Goal: Task Accomplishment & Management: Manage account settings

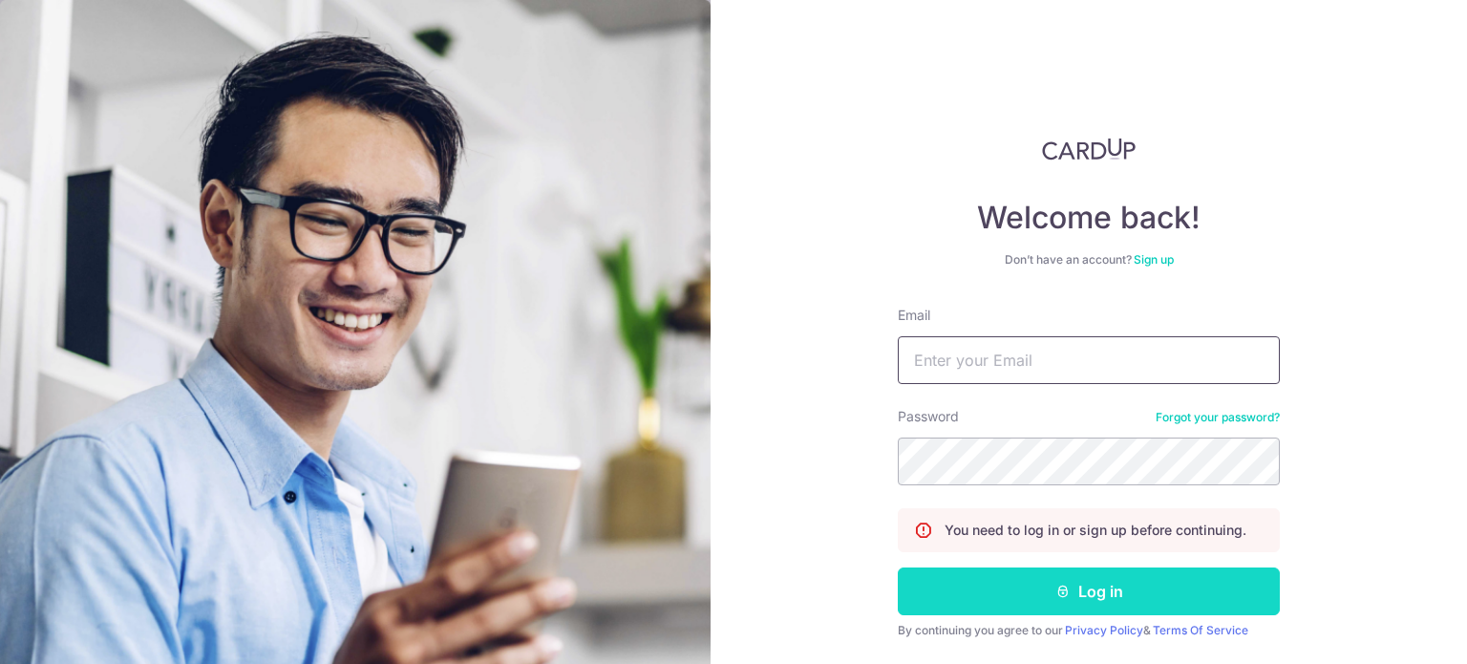
type input "[EMAIL_ADDRESS][DOMAIN_NAME]"
drag, startPoint x: 988, startPoint y: 598, endPoint x: 987, endPoint y: 582, distance: 16.3
click at [983, 595] on button "Log in" at bounding box center [1089, 591] width 382 height 48
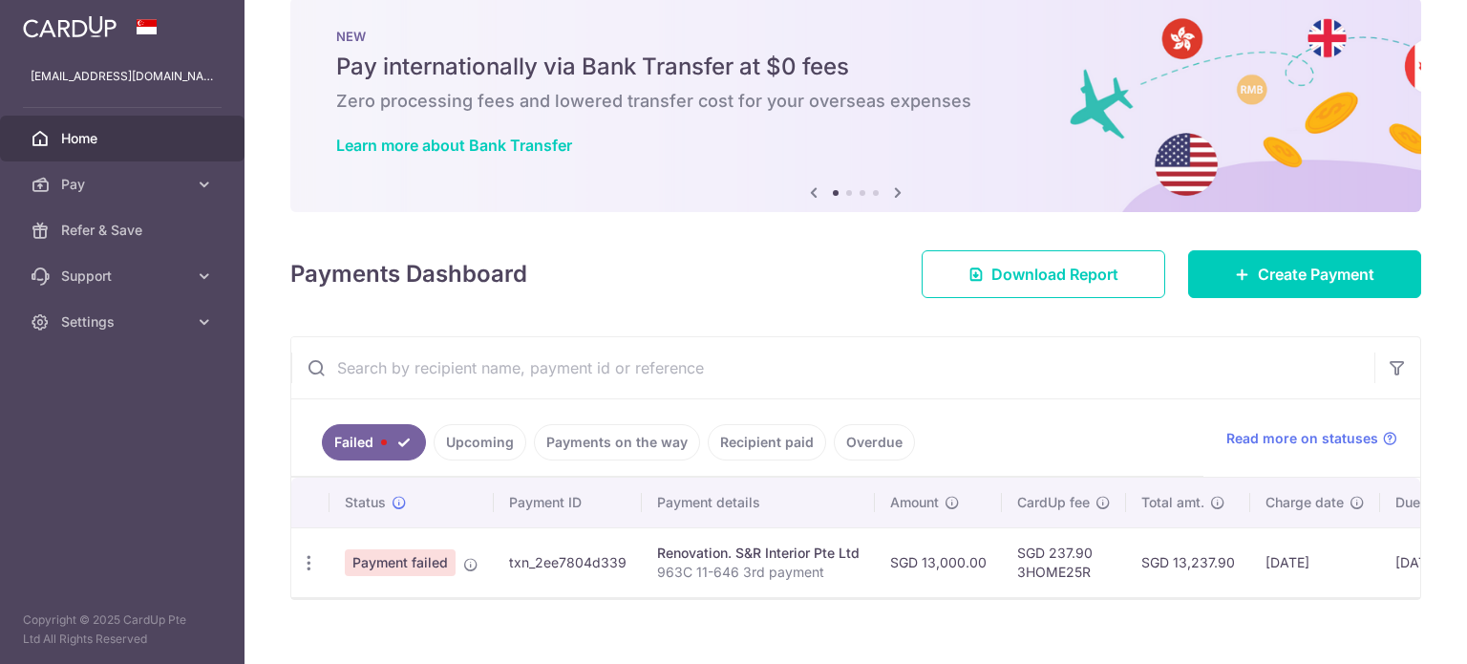
scroll to position [65, 0]
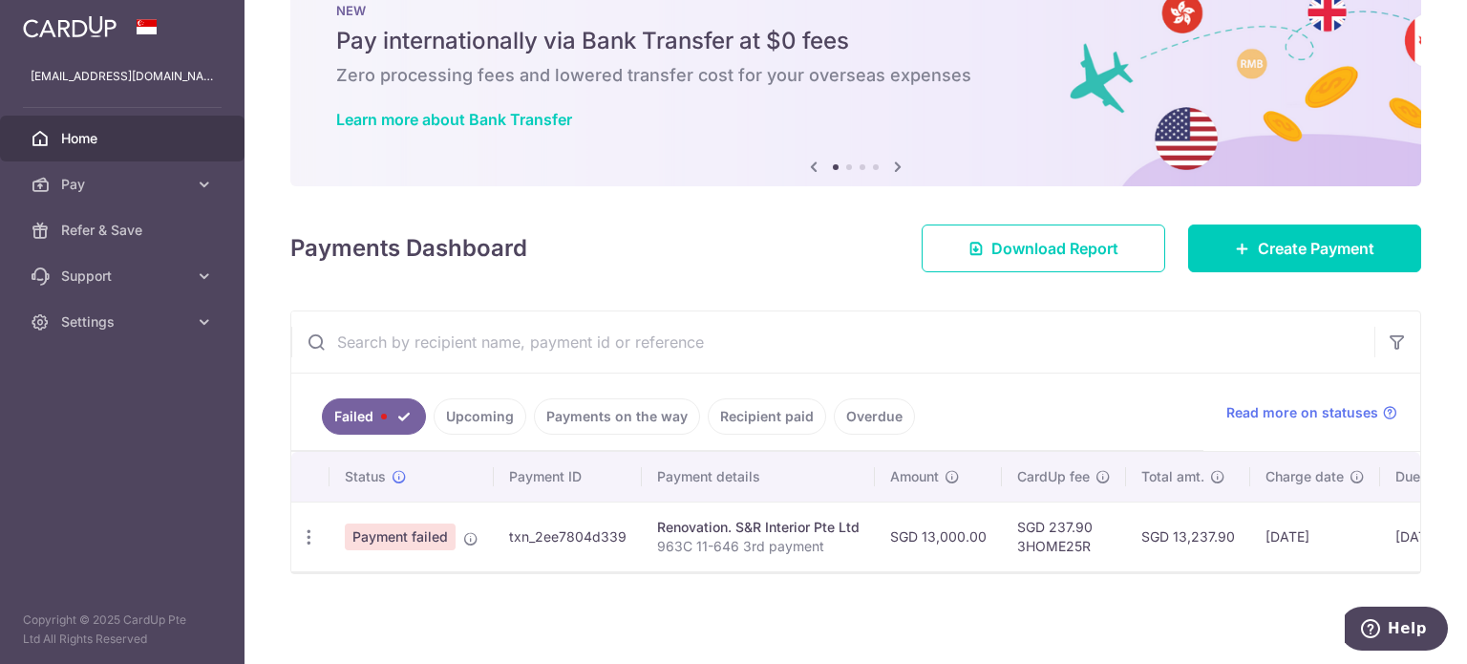
click at [443, 412] on link "Upcoming" at bounding box center [480, 416] width 93 height 36
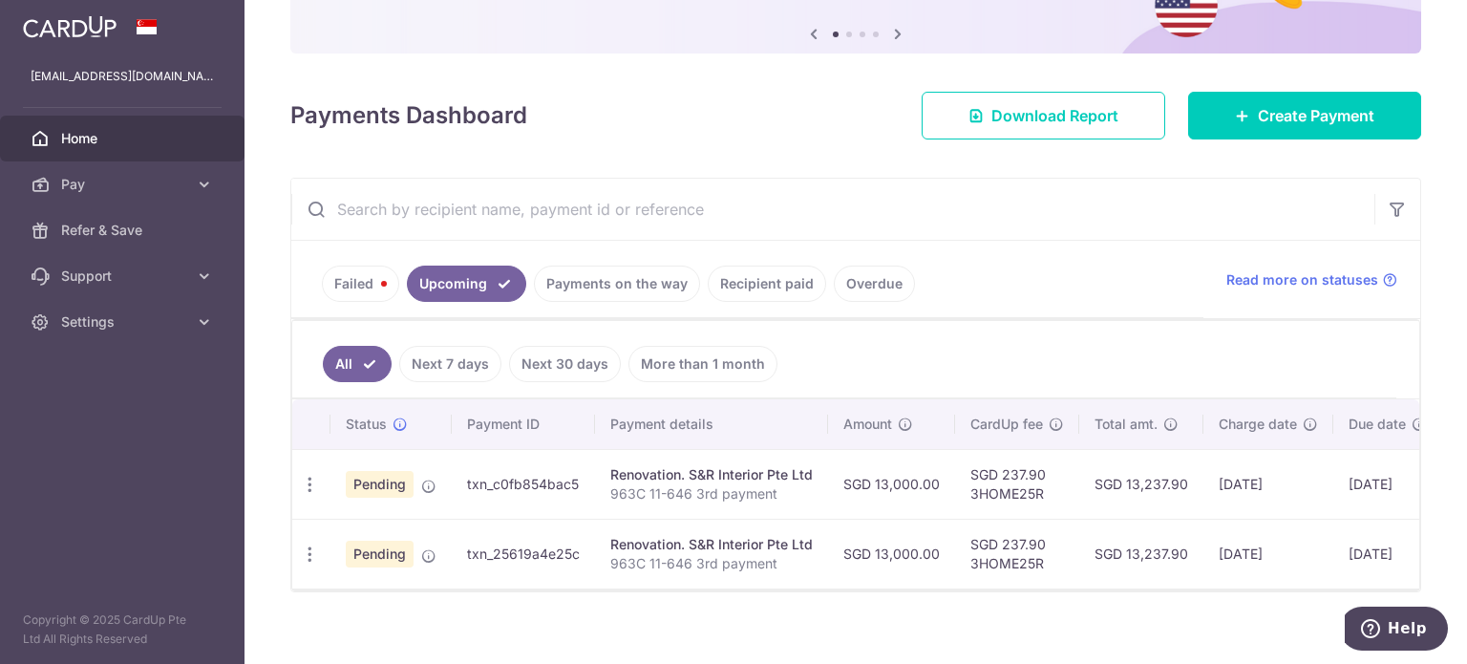
scroll to position [215, 0]
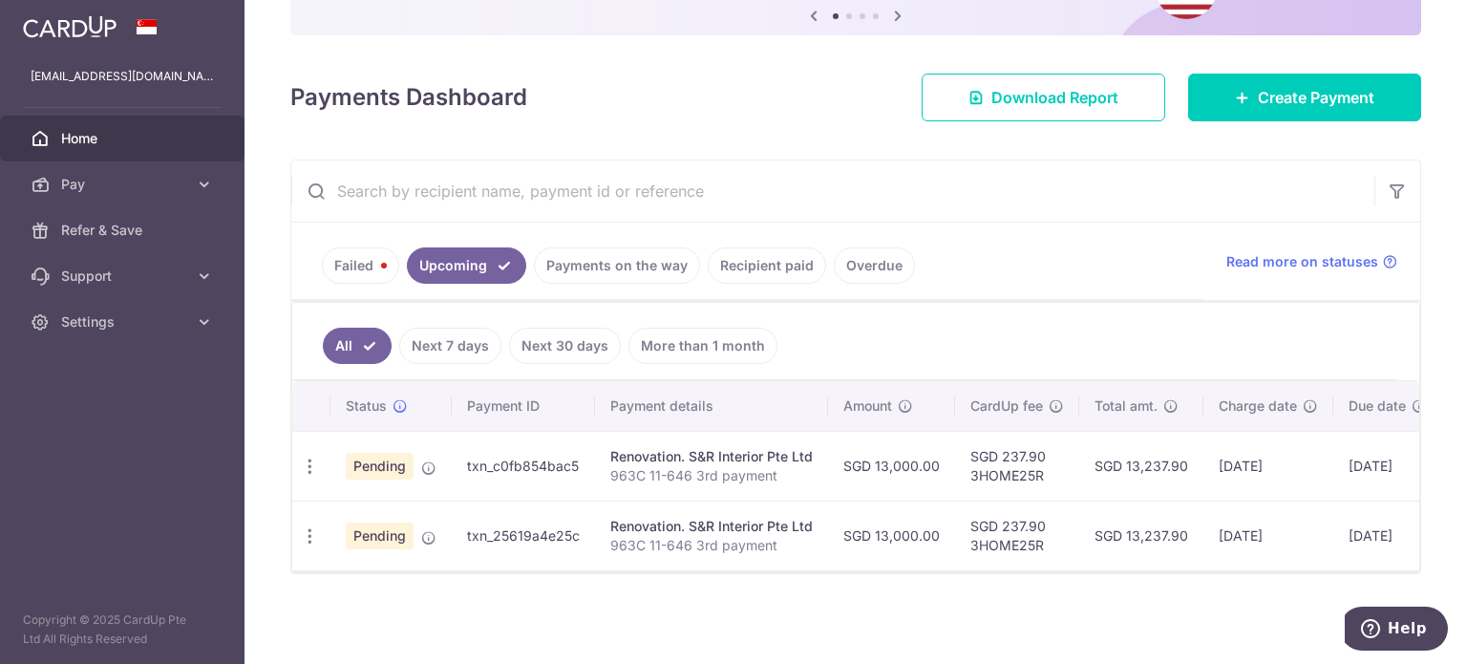
click at [348, 247] on body "[EMAIL_ADDRESS][DOMAIN_NAME] Home Pay Payments Recipients Cards Refer & Save Su…" at bounding box center [733, 332] width 1467 height 664
click at [354, 250] on link "Failed" at bounding box center [360, 265] width 77 height 36
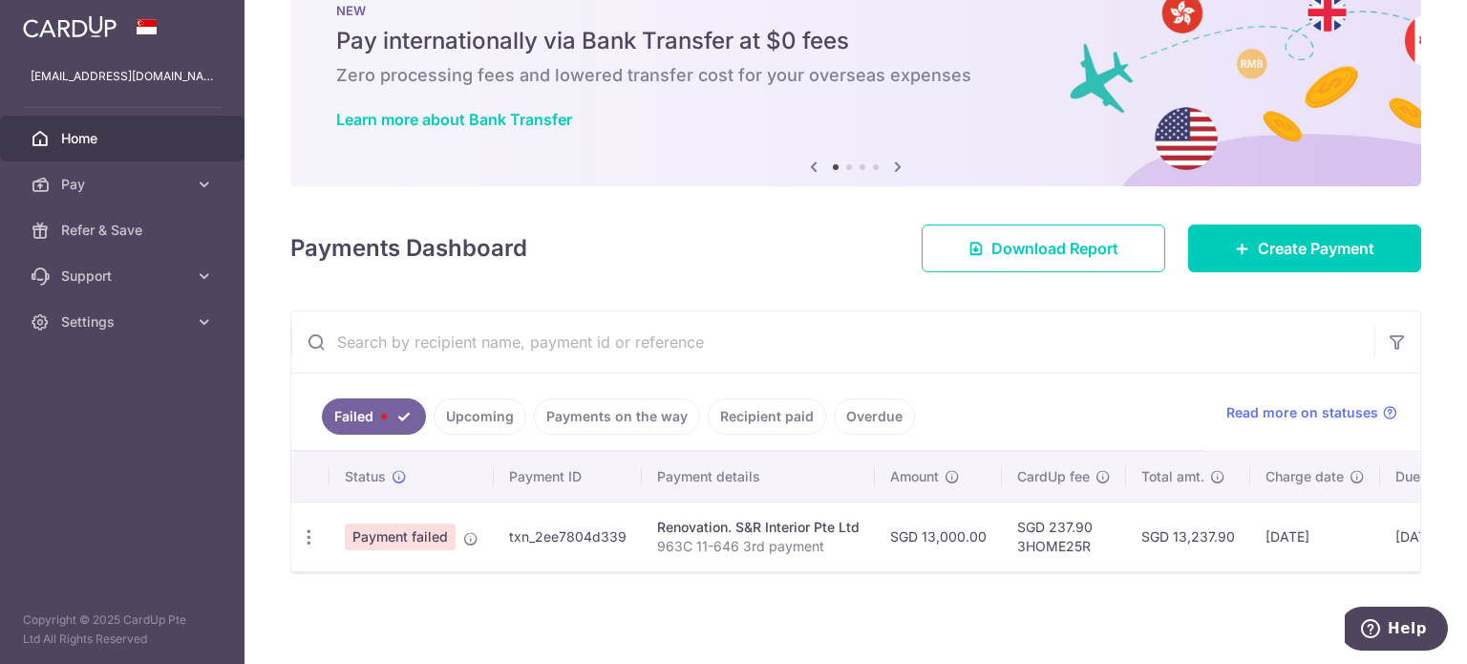
scroll to position [65, 0]
click at [446, 525] on span "Payment failed" at bounding box center [400, 536] width 111 height 27
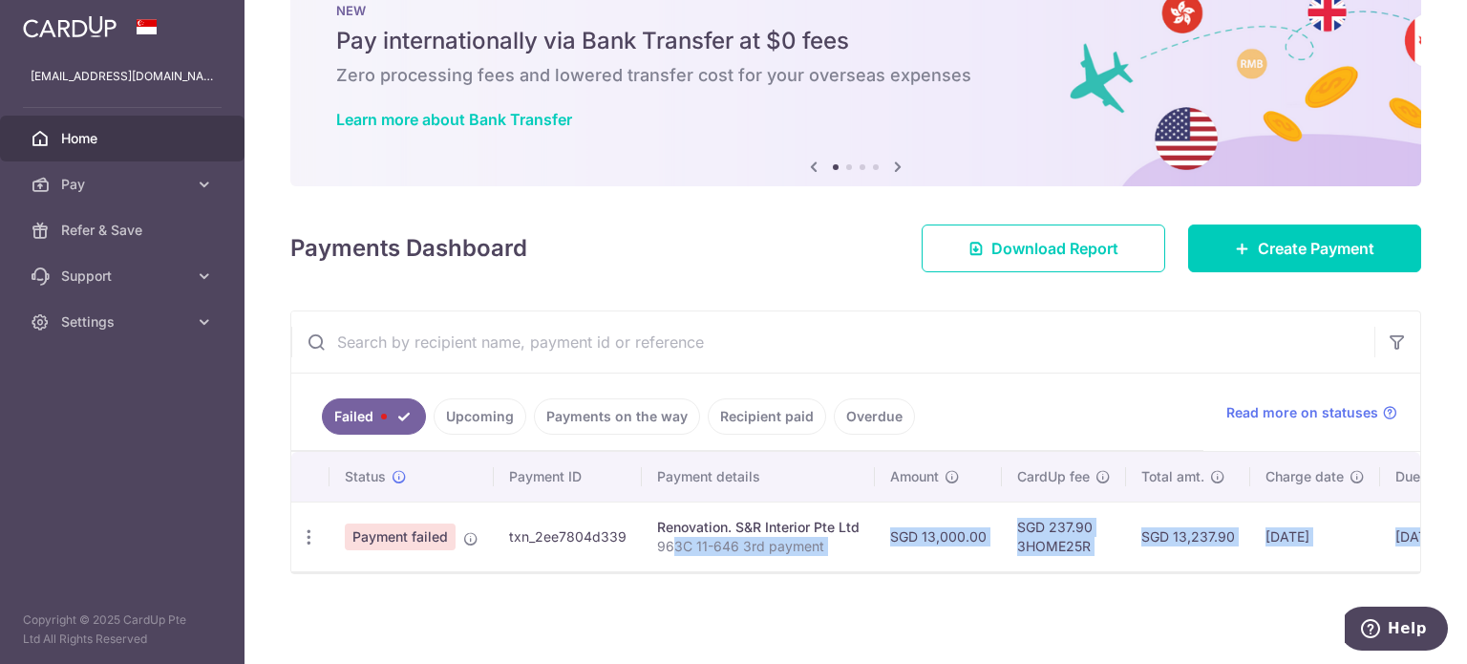
drag, startPoint x: 673, startPoint y: 560, endPoint x: 955, endPoint y: 578, distance: 282.4
click at [955, 579] on div "× Pause Schedule Pause all future payments in this series Pause just this one p…" at bounding box center [856, 332] width 1223 height 664
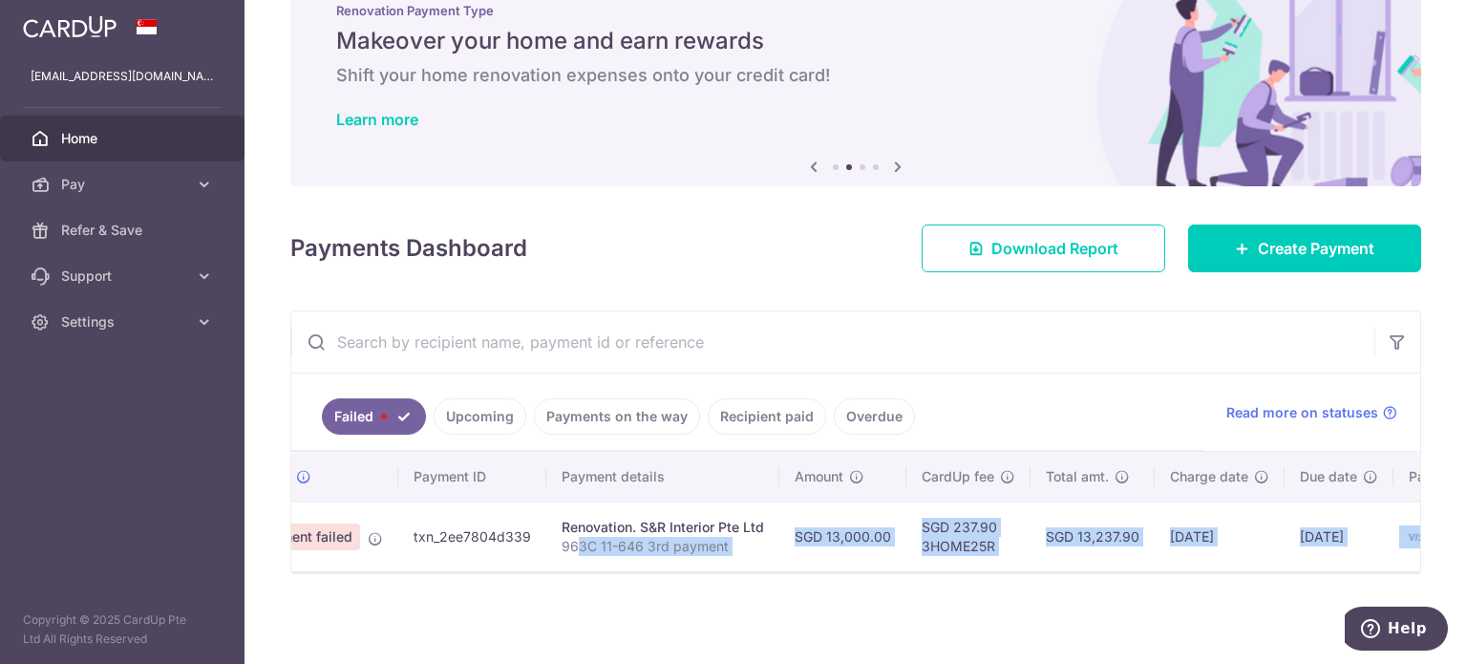
scroll to position [0, 210]
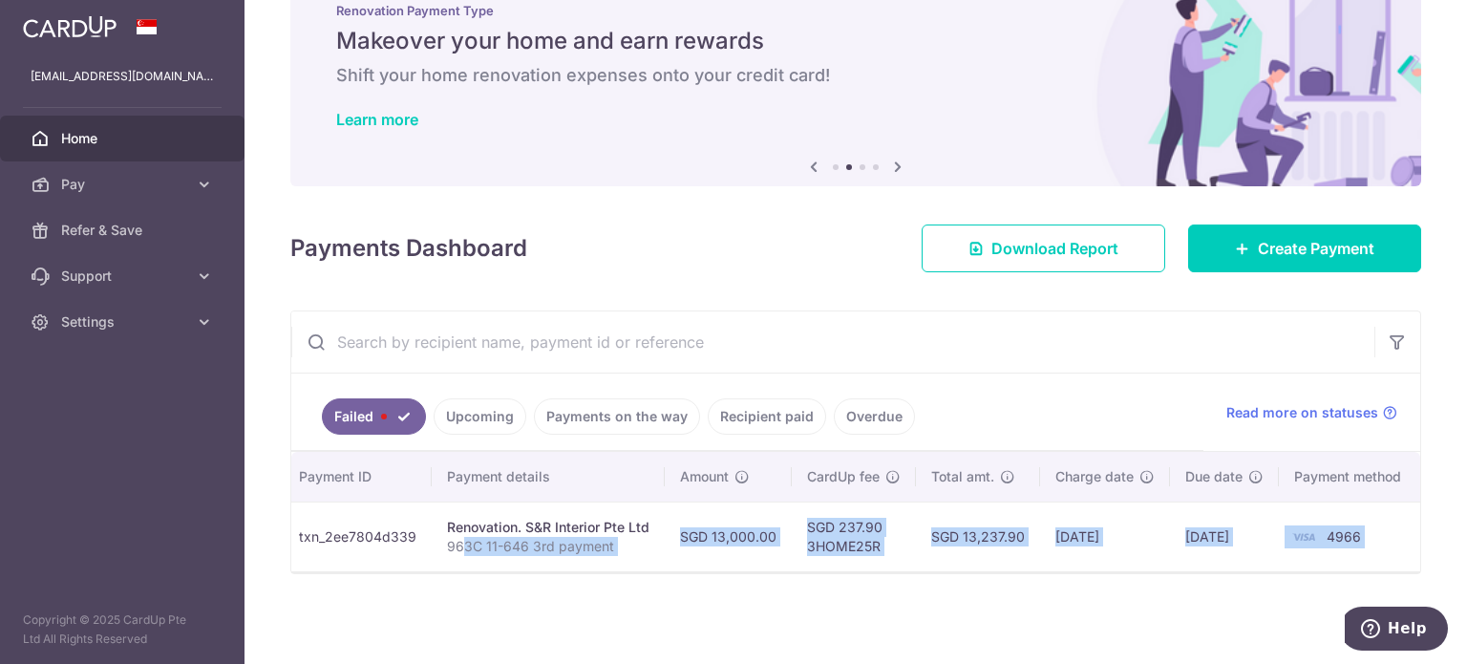
click at [1112, 594] on div "× Pause Schedule Pause all future payments in this series Pause just this one p…" at bounding box center [856, 332] width 1223 height 664
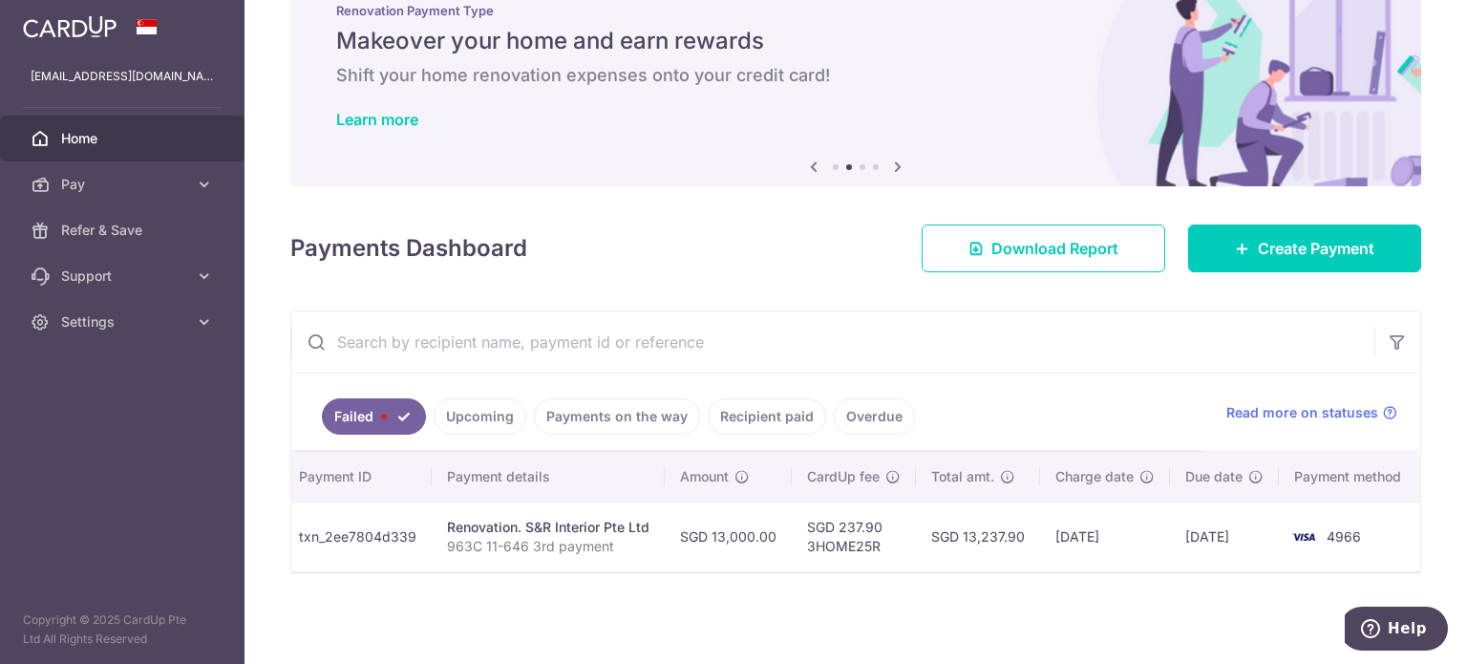
click at [461, 407] on link "Upcoming" at bounding box center [480, 416] width 93 height 36
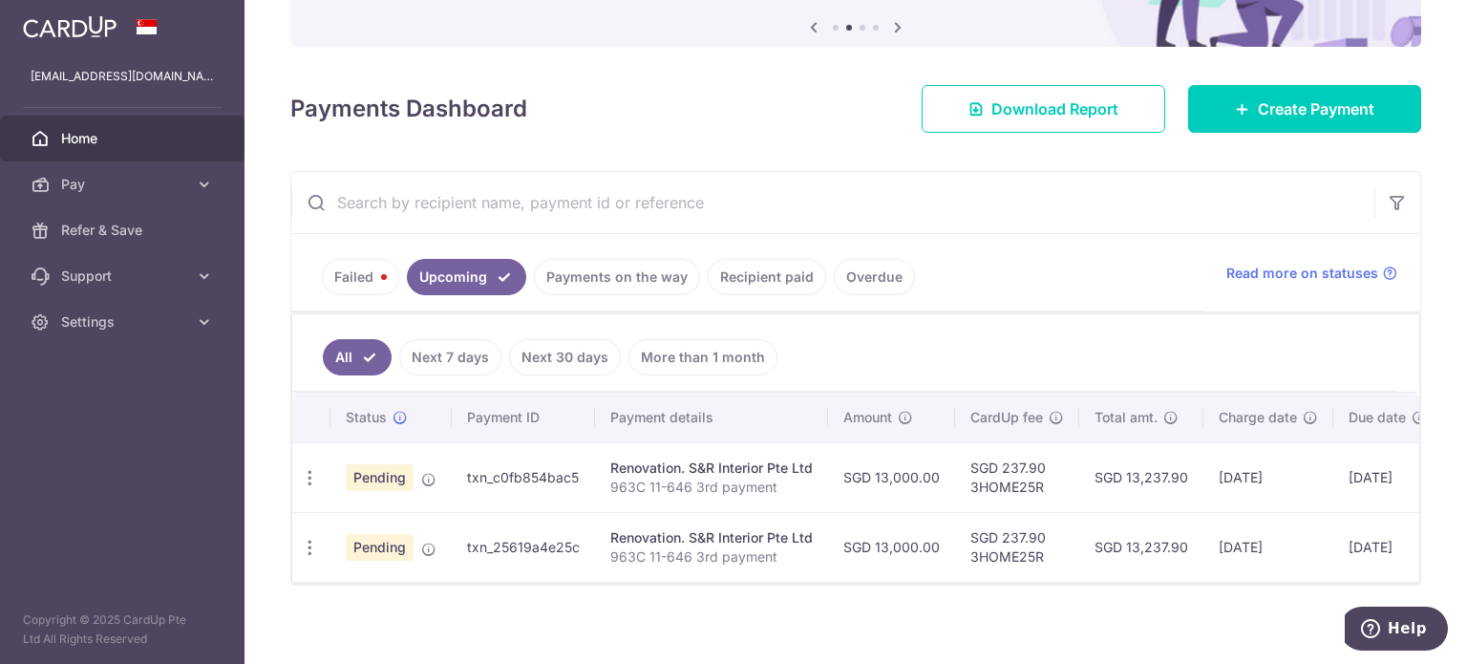
scroll to position [215, 0]
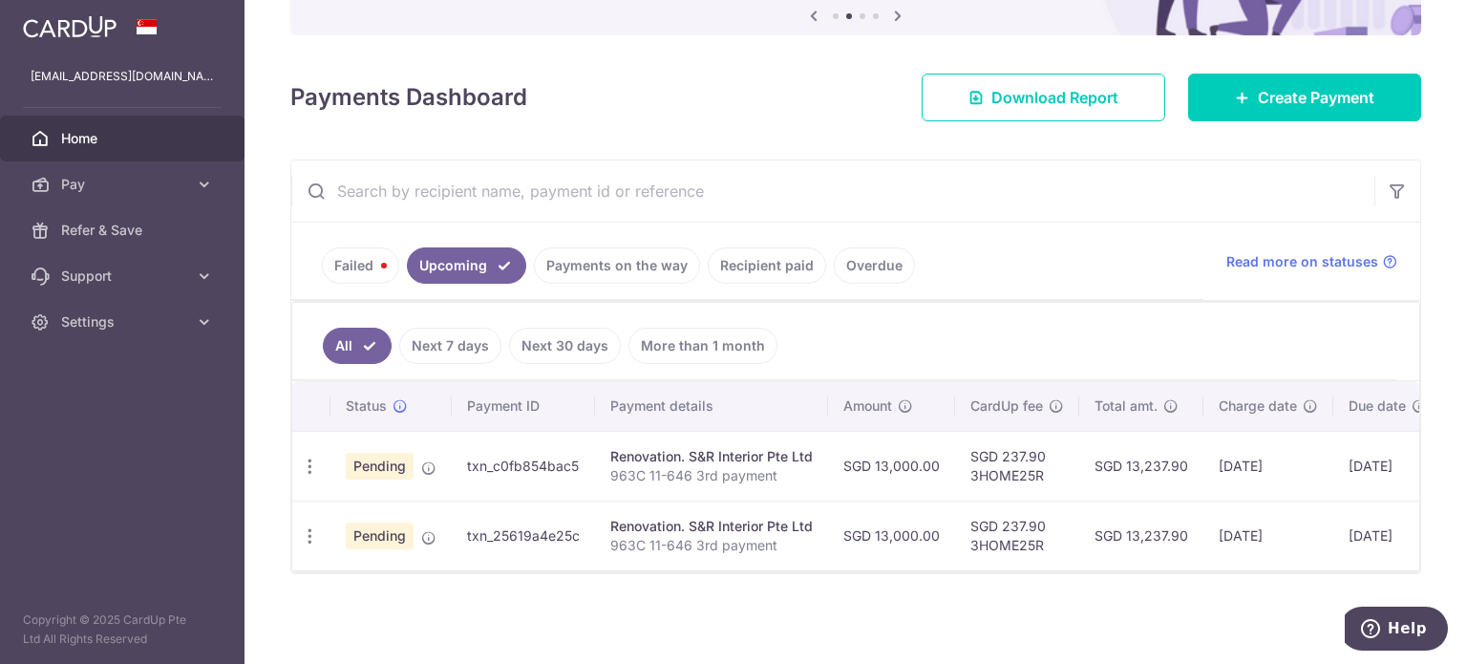
click at [353, 267] on link "Failed" at bounding box center [360, 265] width 77 height 36
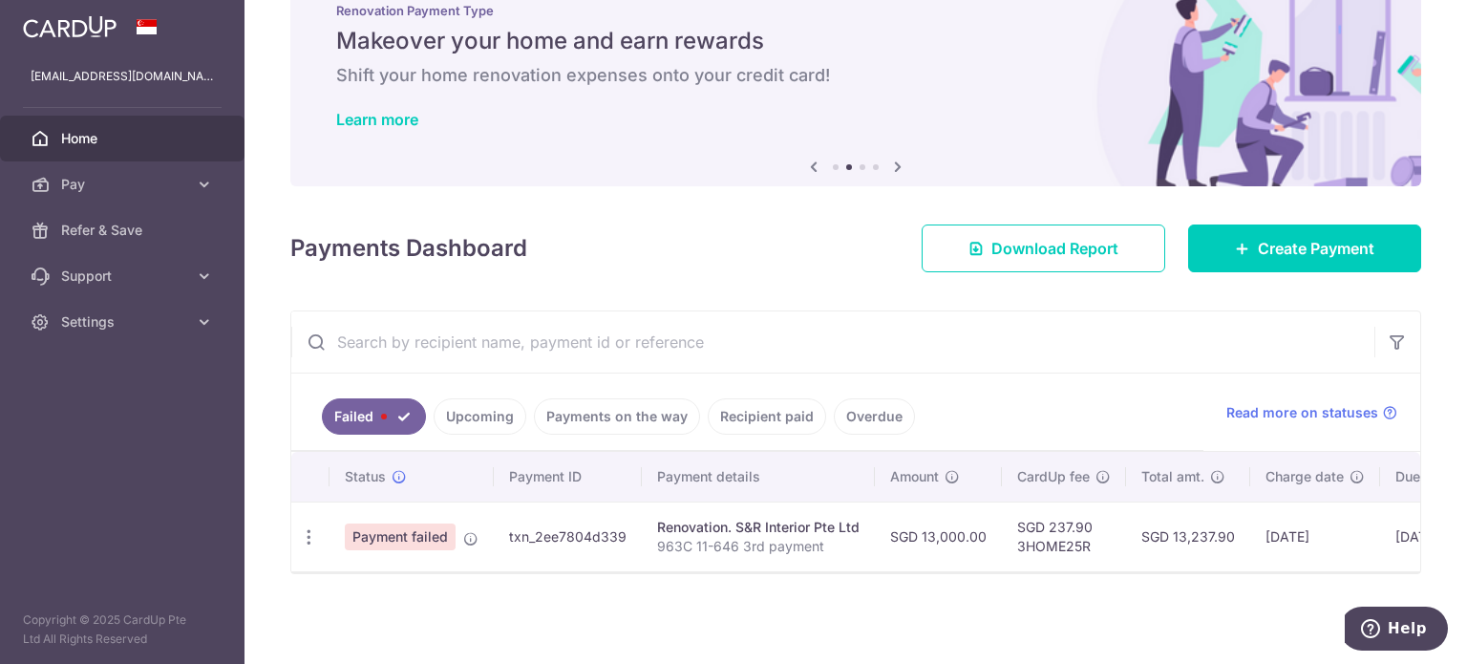
scroll to position [65, 0]
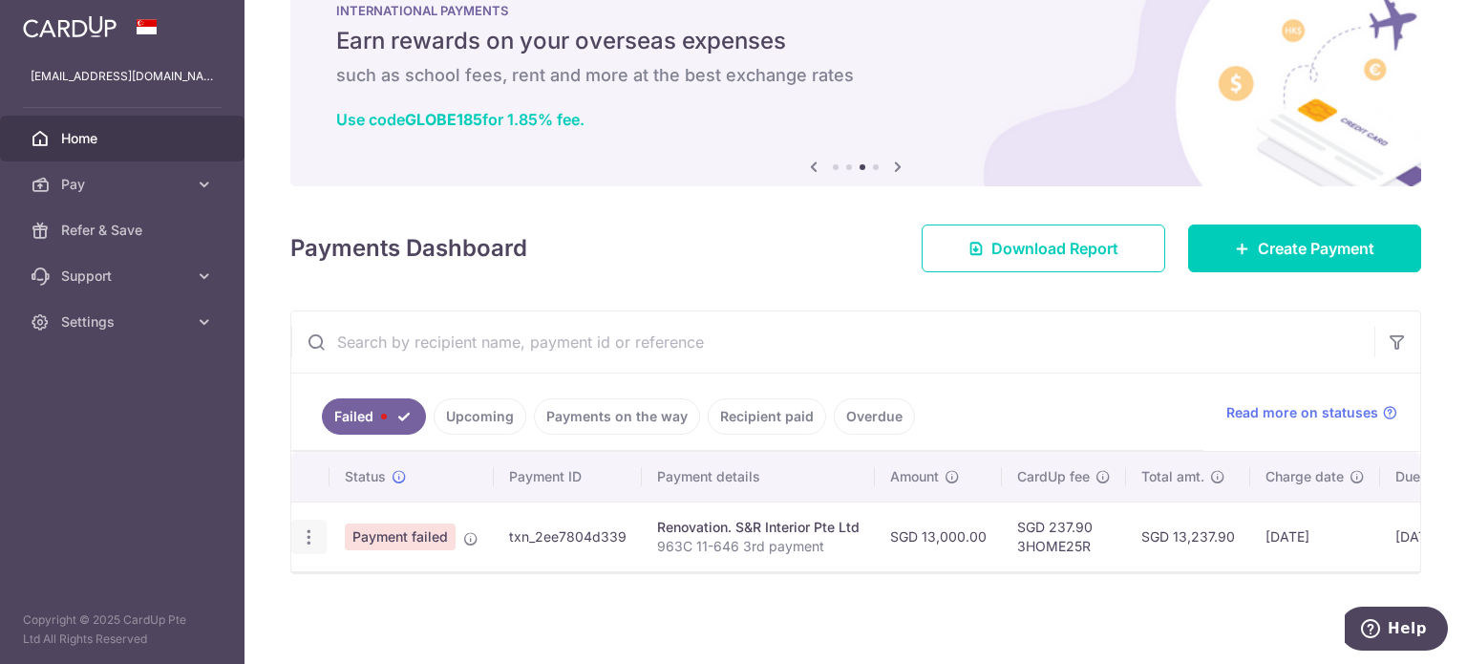
click at [302, 535] on icon "button" at bounding box center [309, 537] width 20 height 20
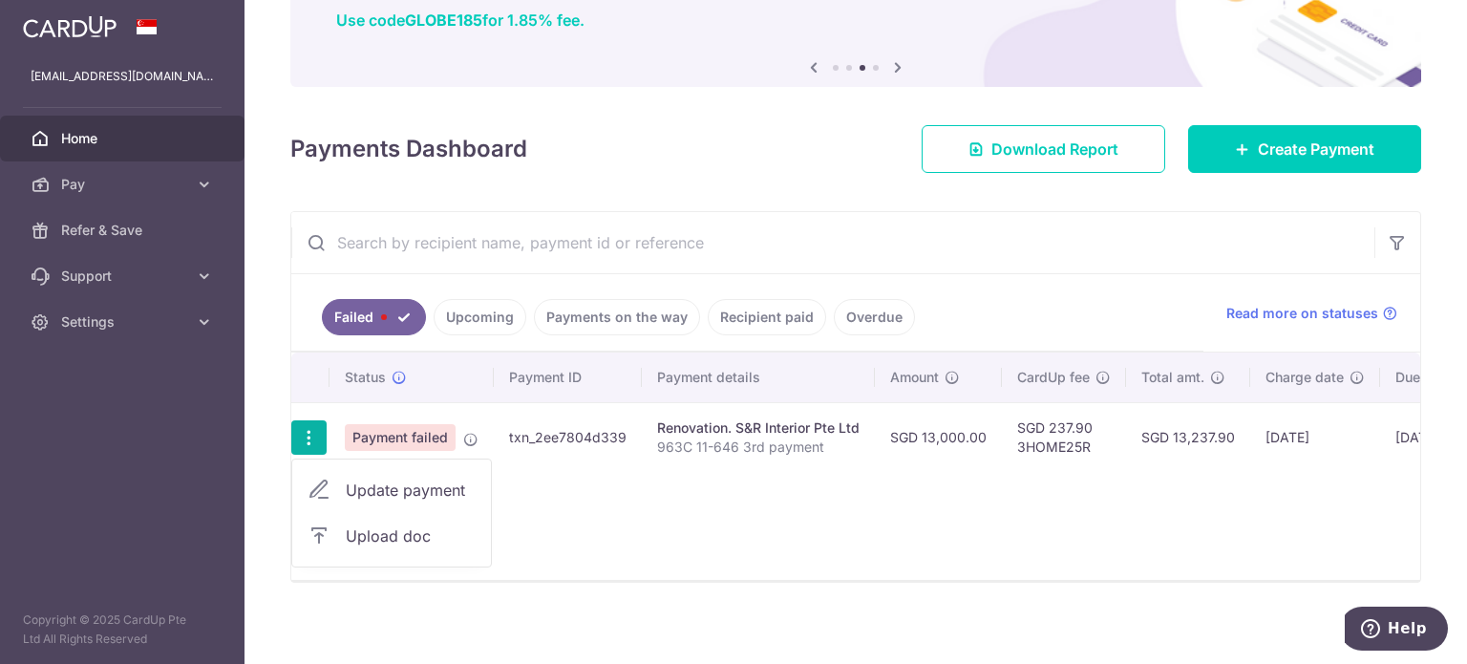
scroll to position [174, 0]
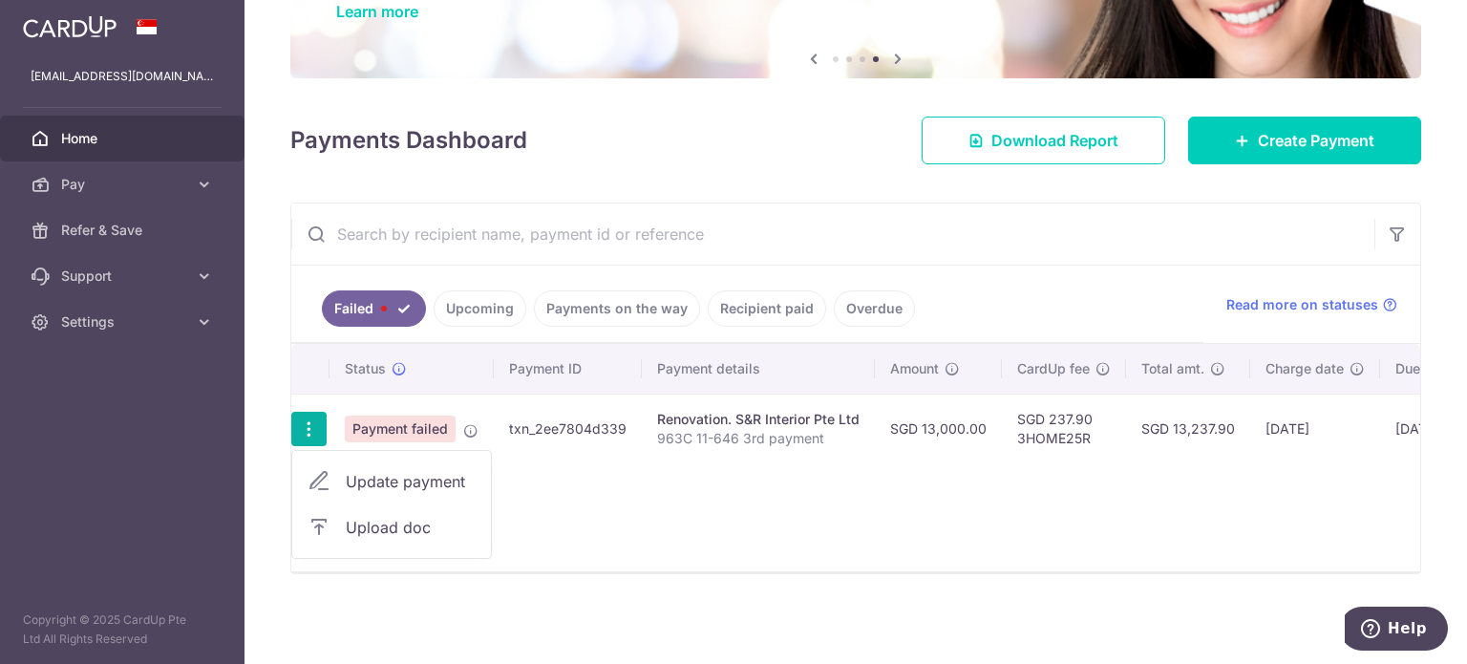
click at [699, 576] on div "× Pause Schedule Pause all future payments in this series Pause just this one p…" at bounding box center [856, 332] width 1223 height 664
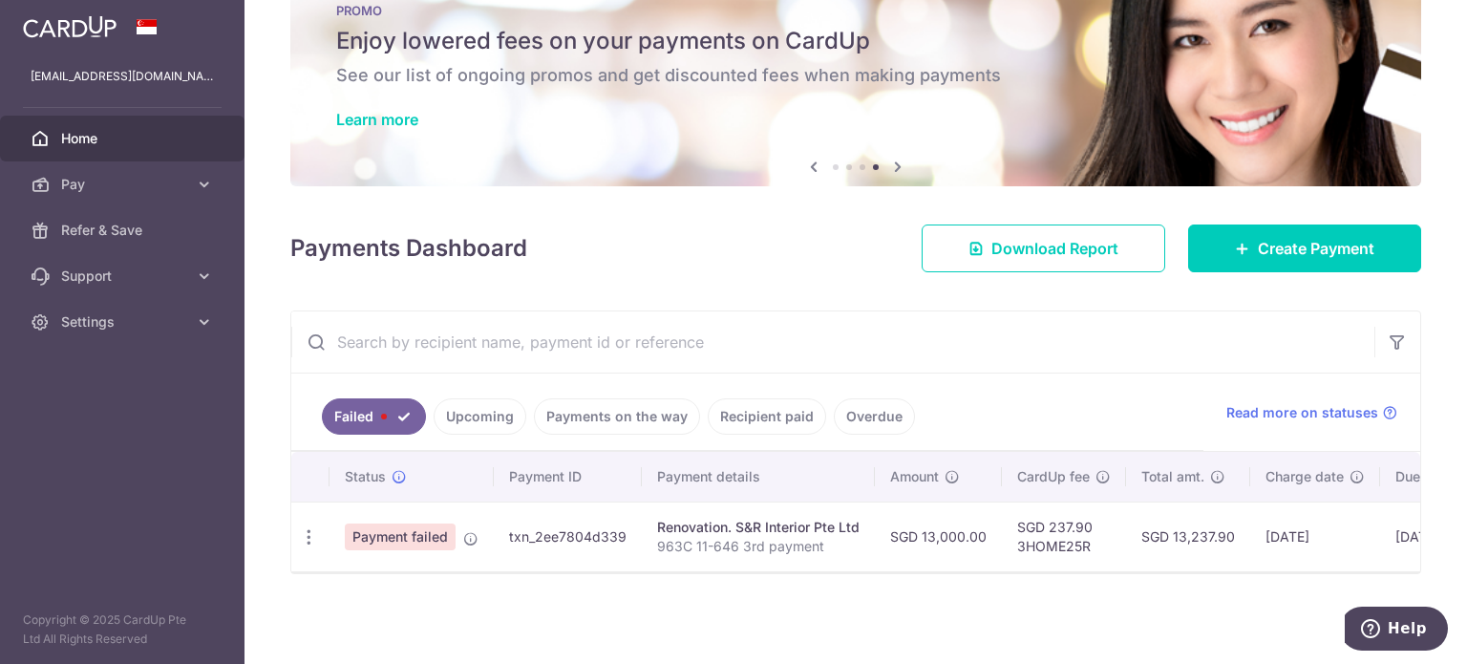
scroll to position [65, 0]
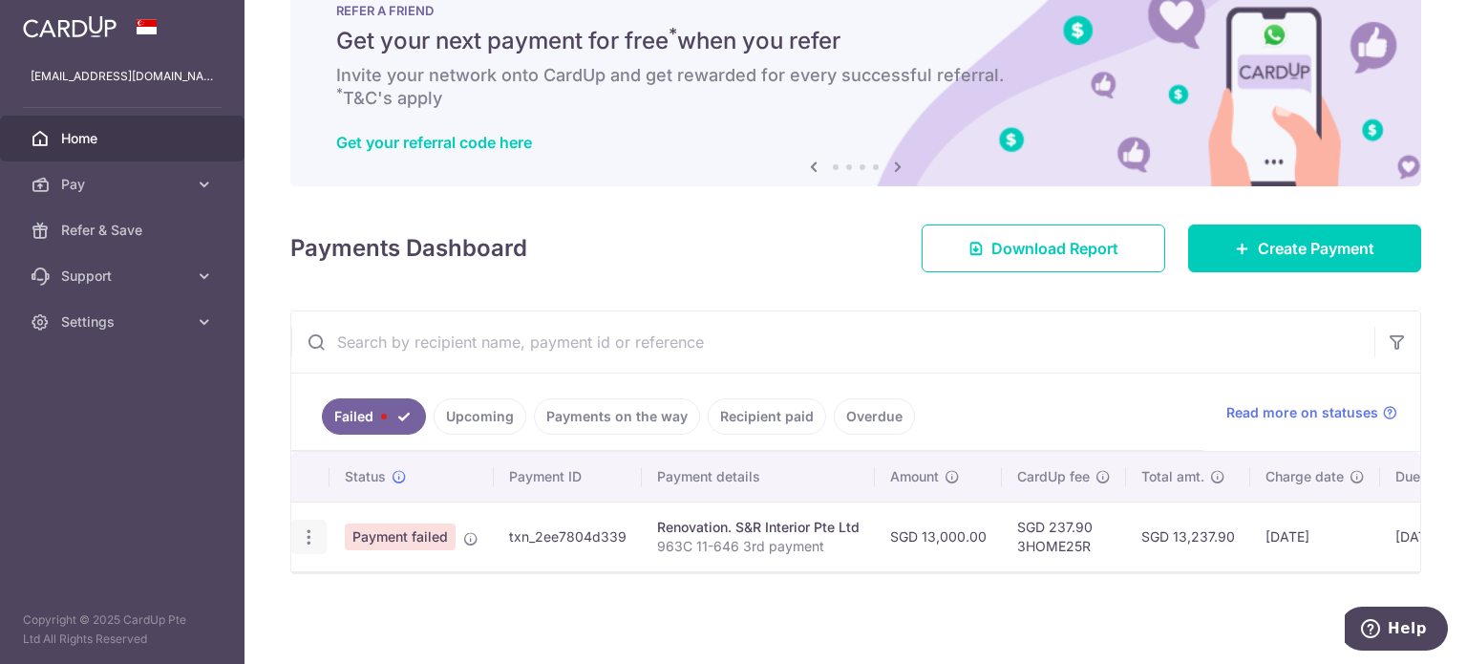
click at [323, 510] on td "Update payment Upload doc" at bounding box center [310, 536] width 38 height 70
click at [323, 520] on div "Update payment Upload doc" at bounding box center [308, 537] width 35 height 35
click at [313, 532] on icon "button" at bounding box center [309, 537] width 20 height 20
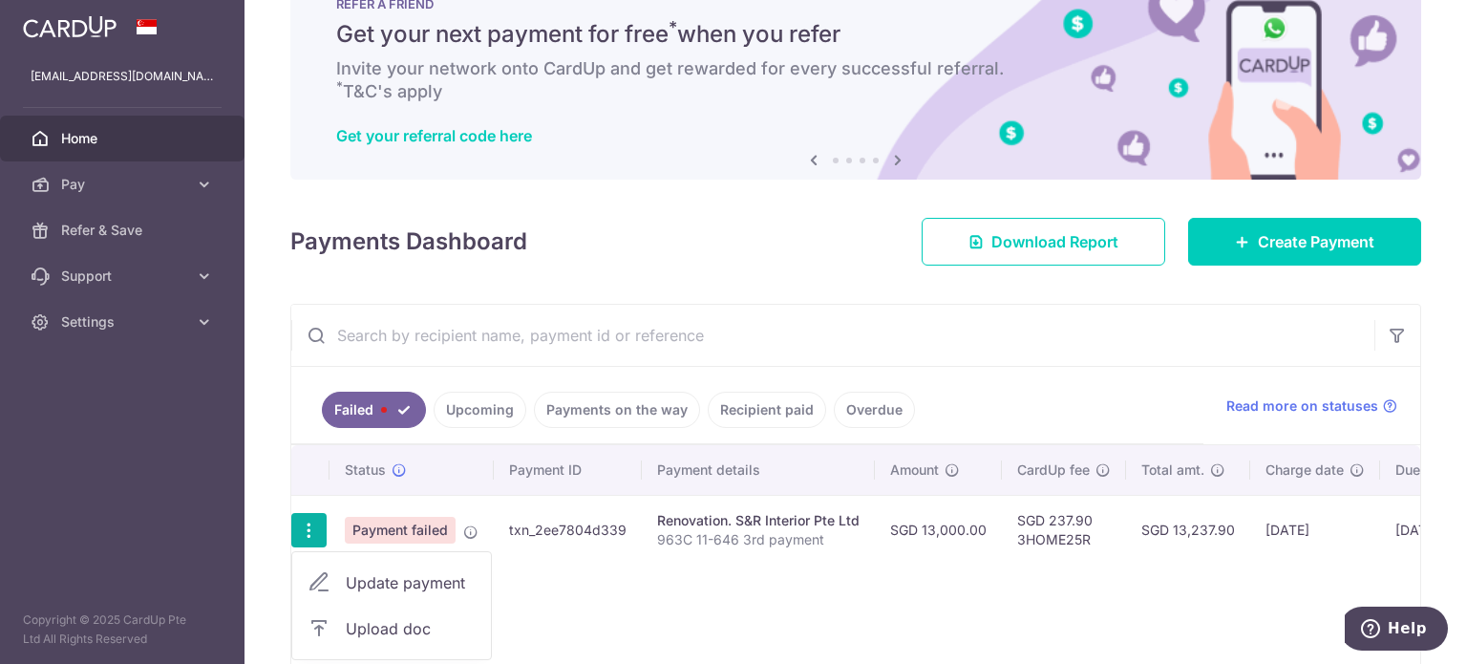
click at [351, 572] on span "Update payment" at bounding box center [411, 582] width 130 height 23
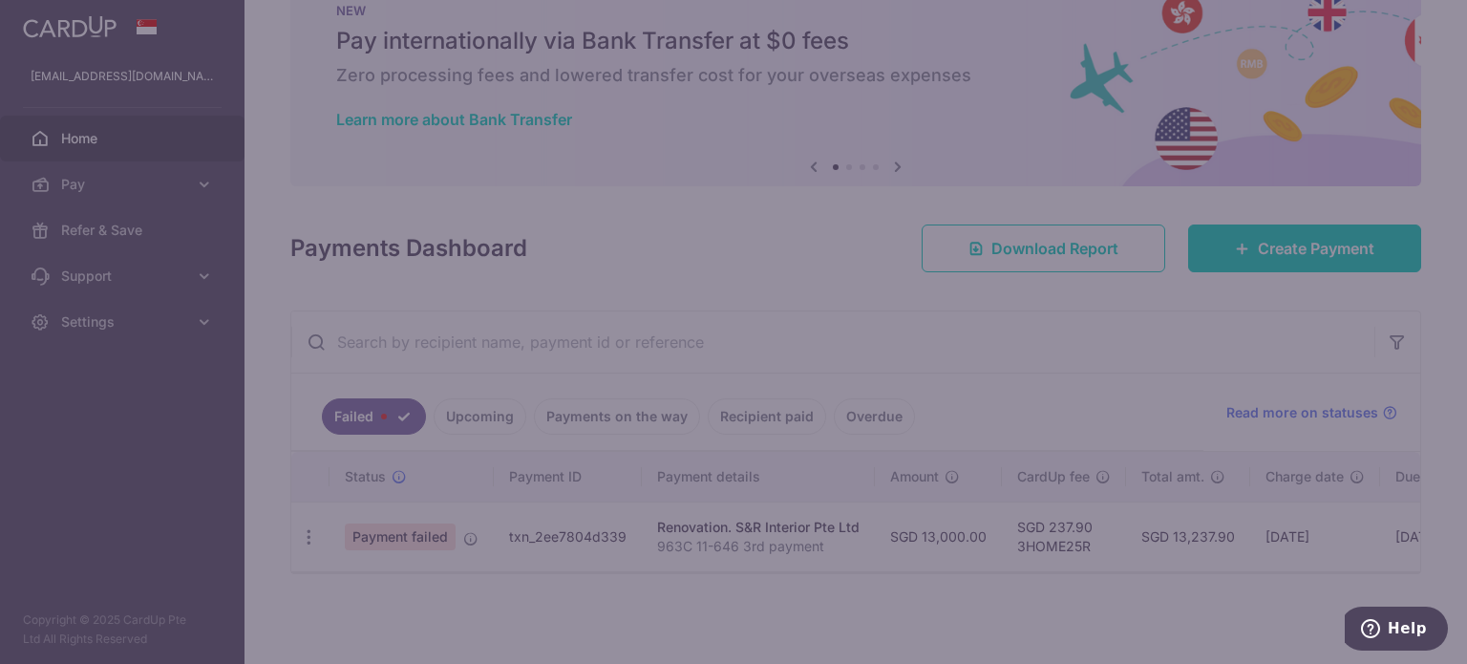
type input "3HOME25R"
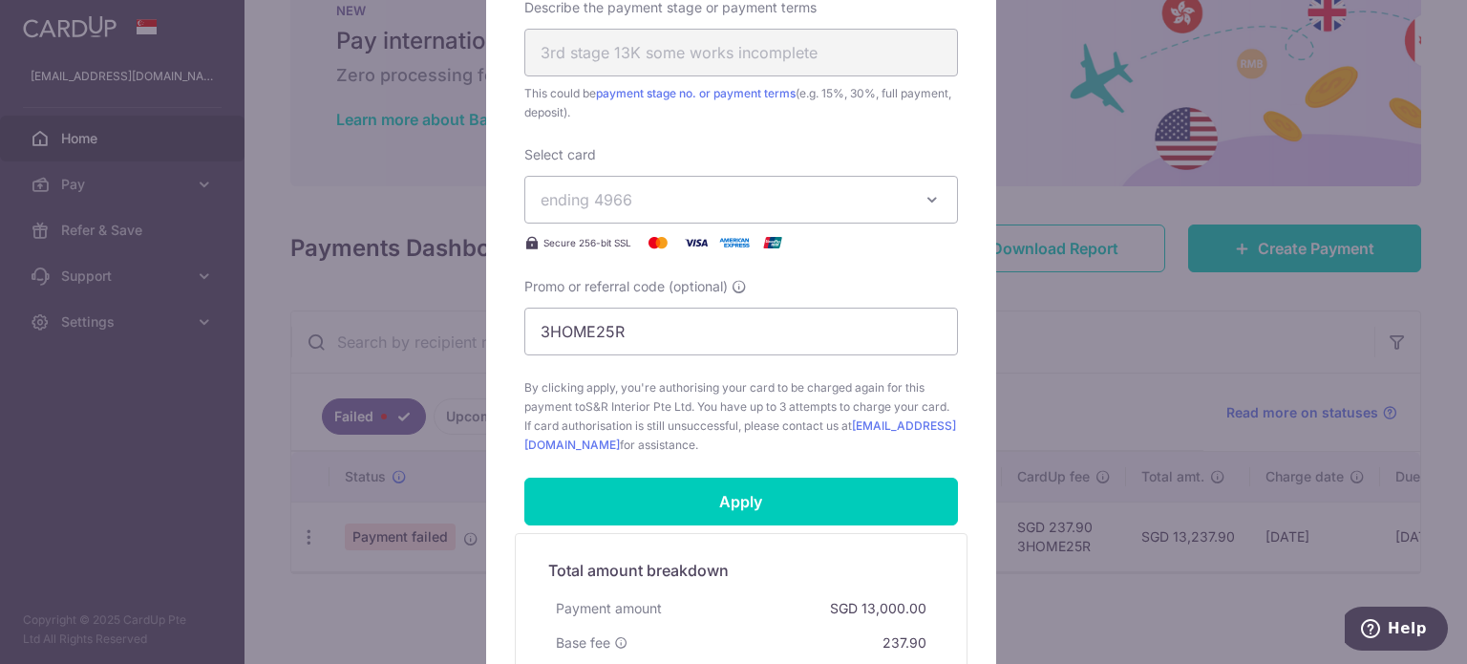
scroll to position [764, 0]
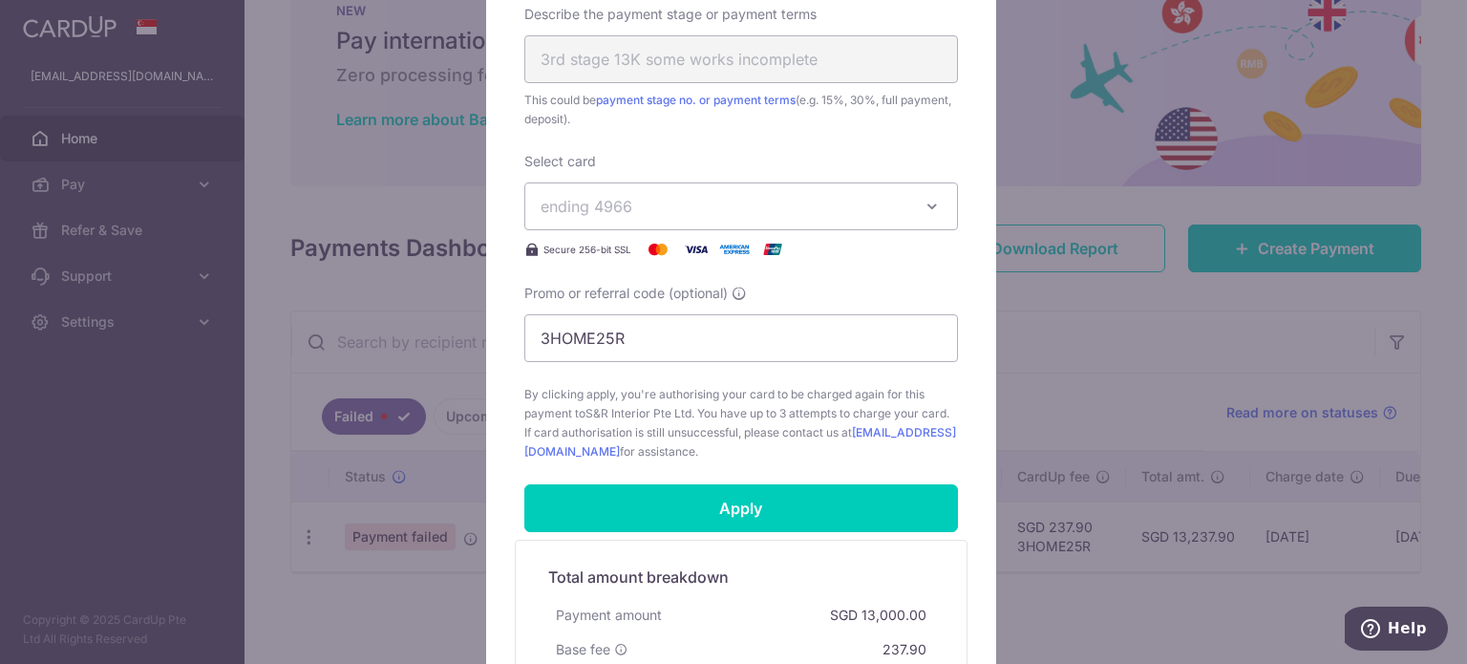
click at [849, 205] on span "ending 4966" at bounding box center [724, 206] width 367 height 23
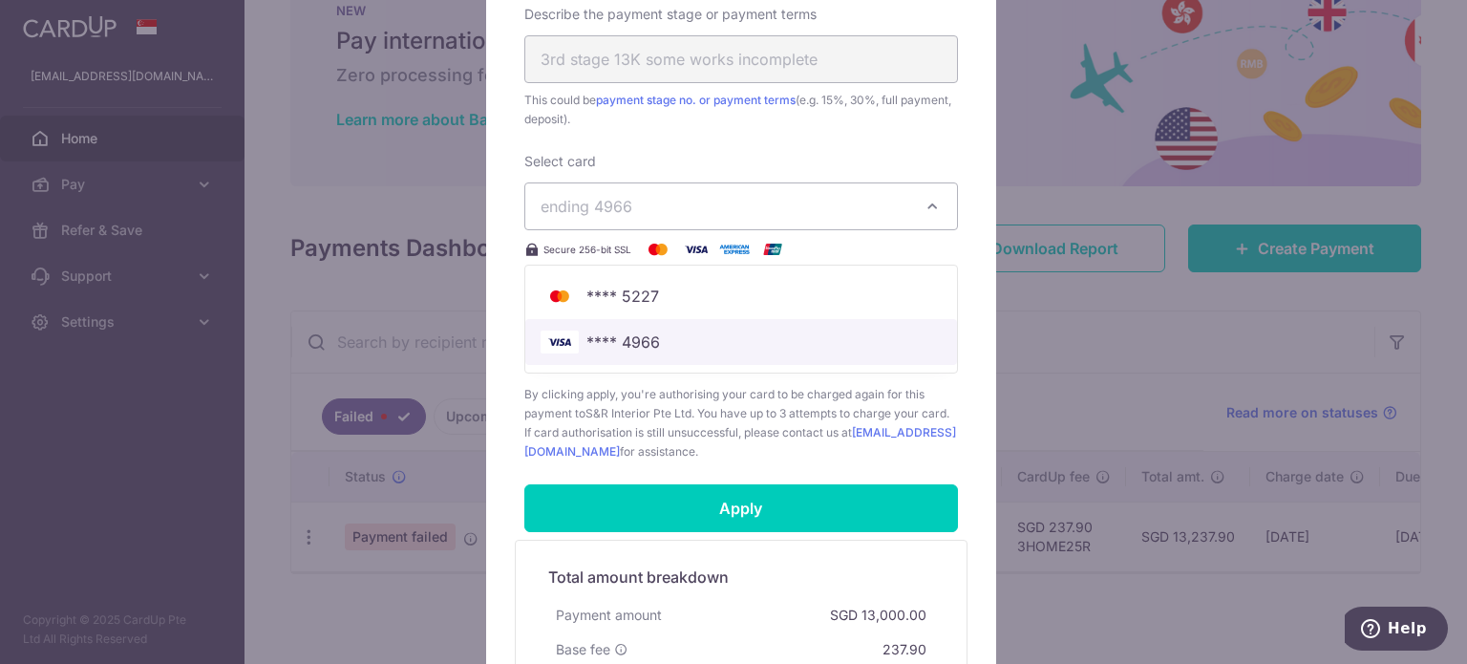
click at [714, 335] on span "**** 4966" at bounding box center [741, 341] width 401 height 23
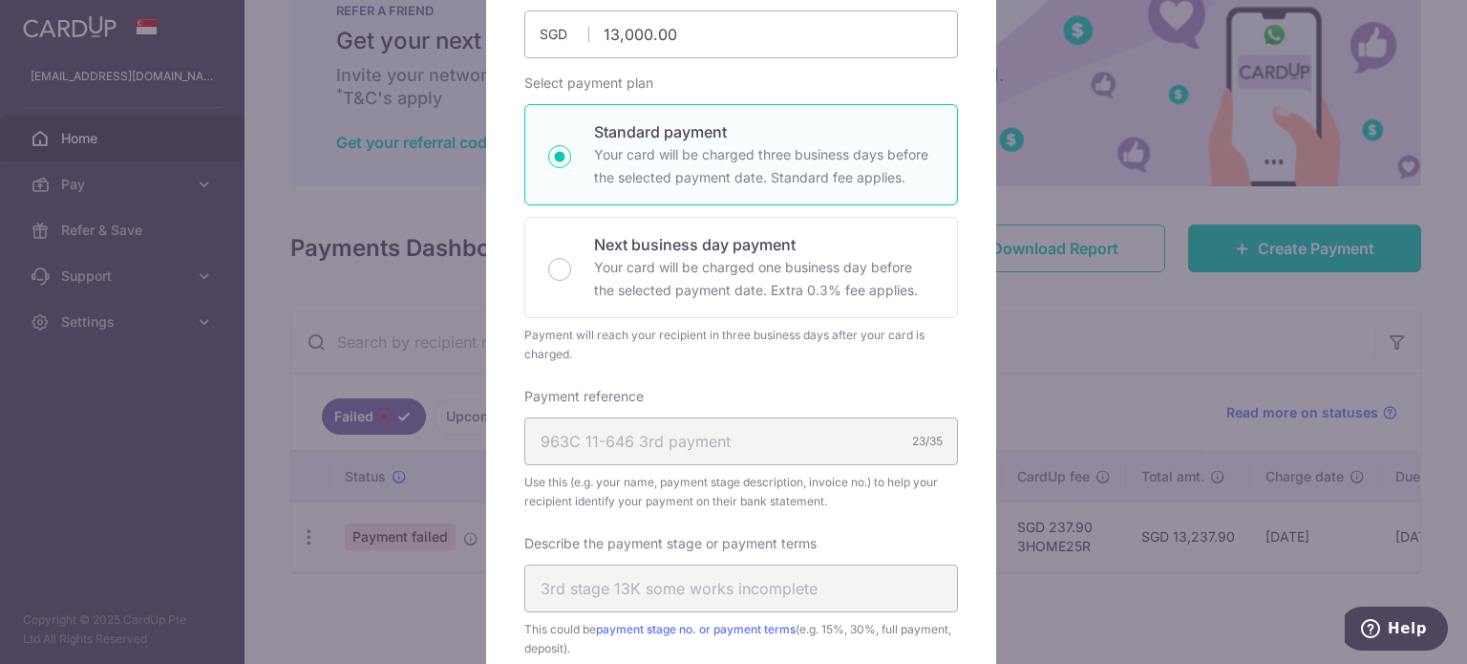
scroll to position [0, 0]
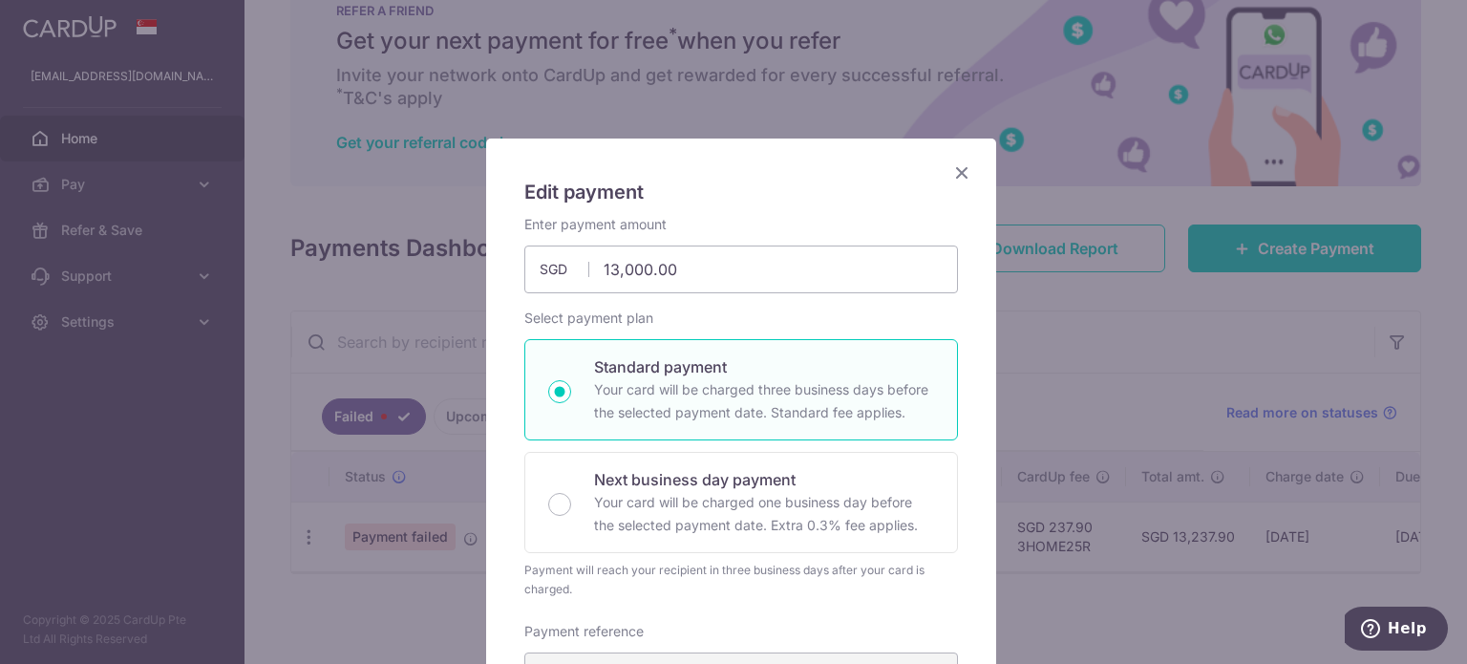
click at [950, 179] on icon "Close" at bounding box center [961, 172] width 23 height 24
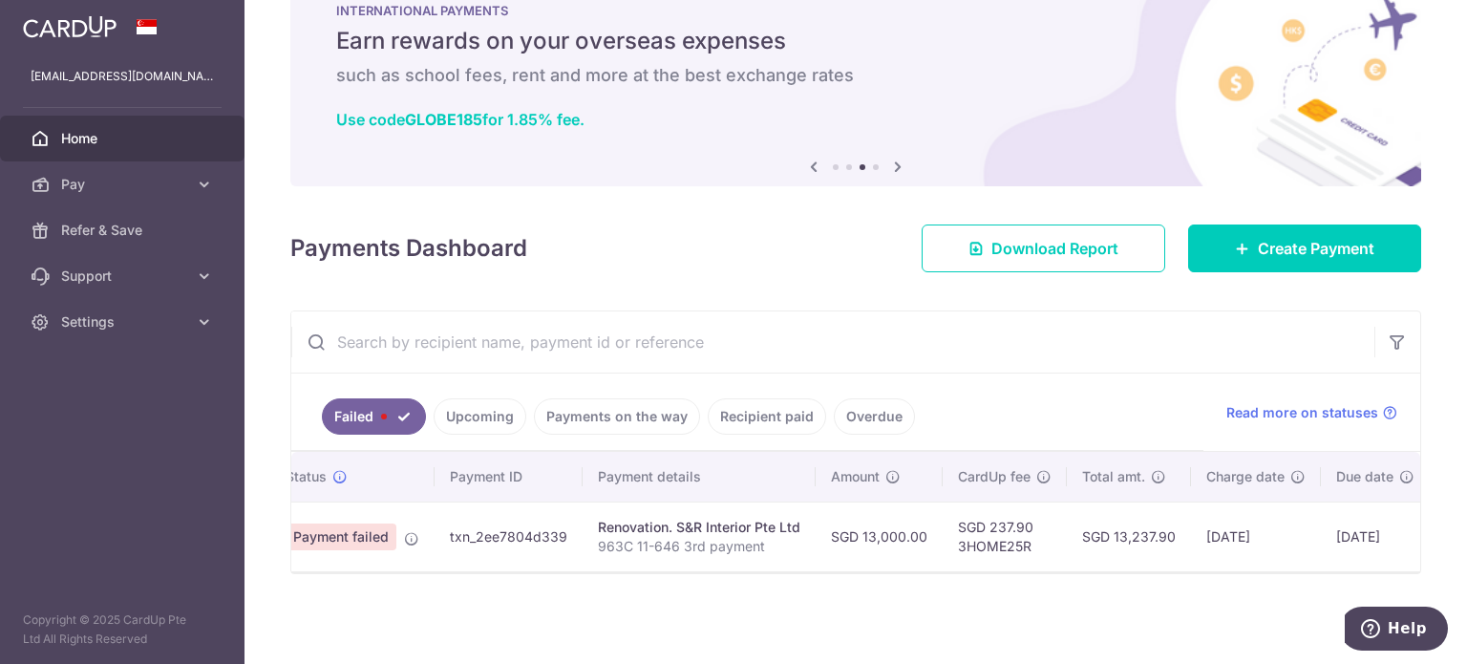
scroll to position [0, 210]
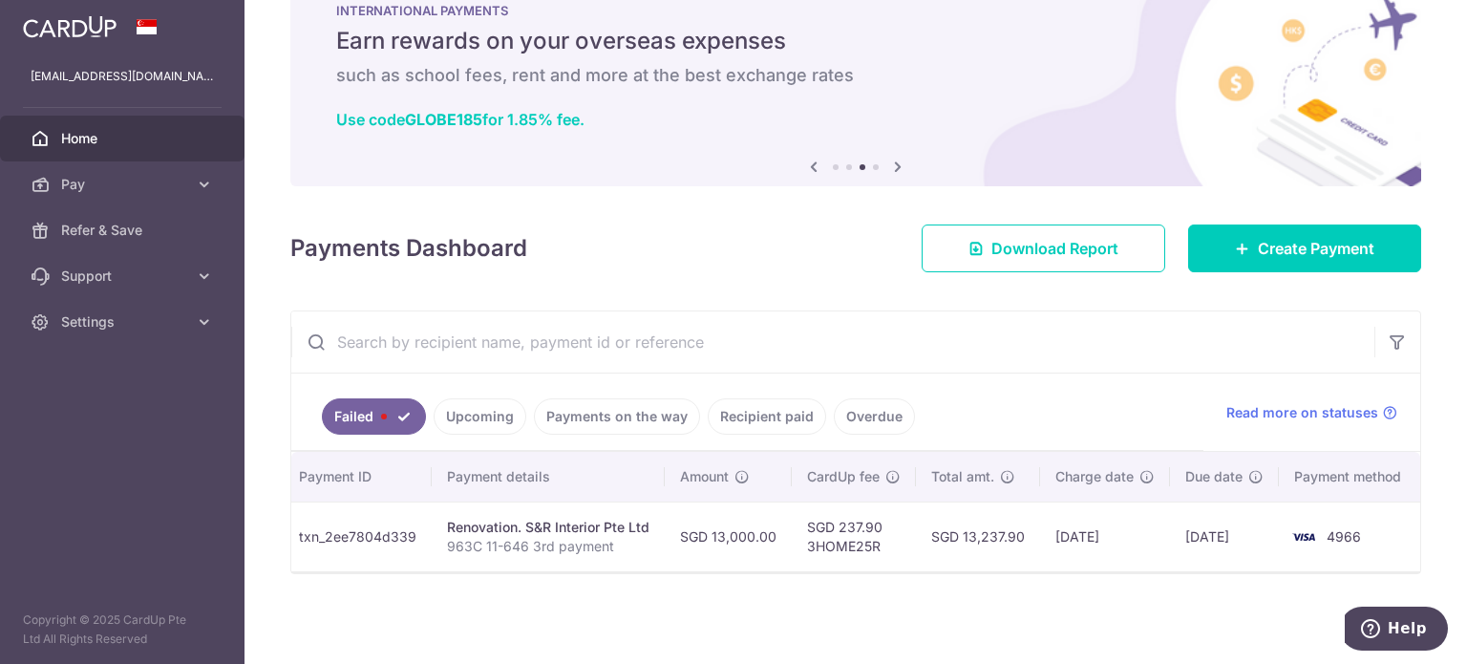
click at [402, 511] on td "txn_2ee7804d339" at bounding box center [358, 536] width 148 height 70
click at [548, 402] on link "Payments on the way" at bounding box center [617, 416] width 166 height 36
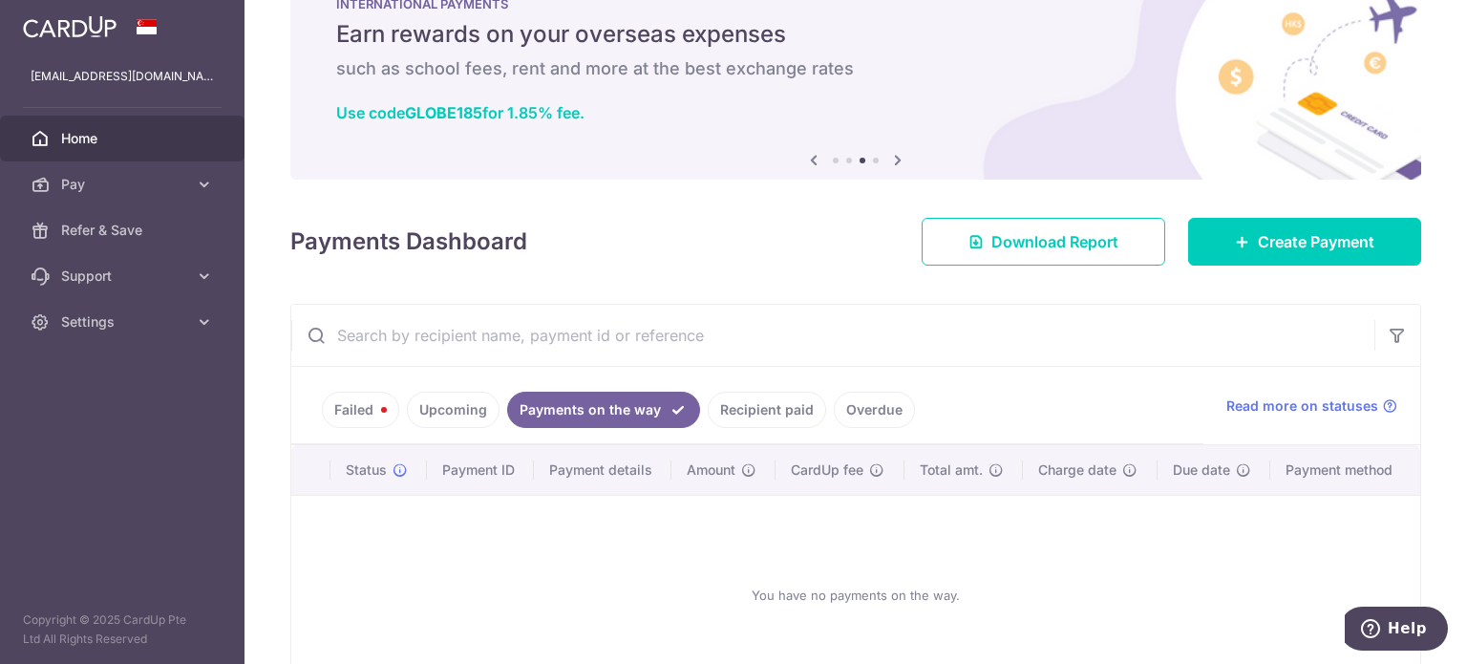
click at [798, 407] on link "Recipient paid" at bounding box center [767, 410] width 118 height 36
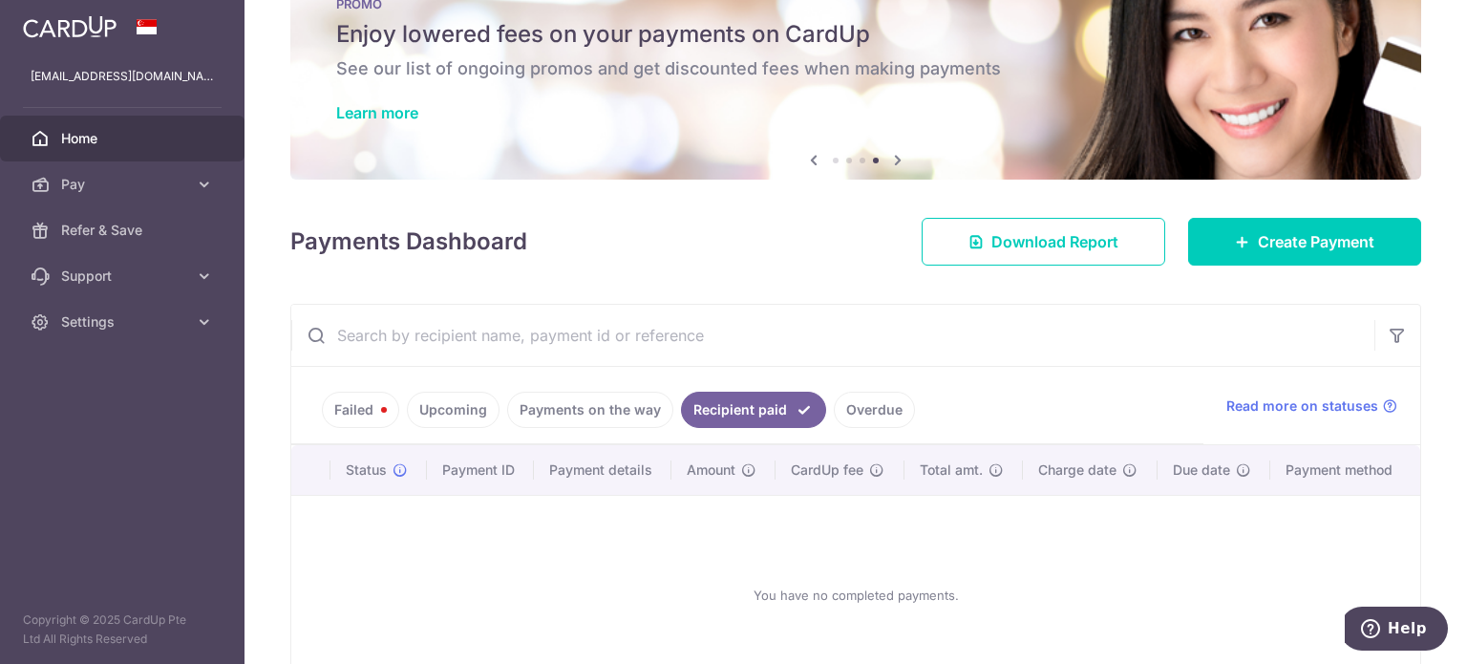
click at [840, 405] on link "Overdue" at bounding box center [874, 410] width 81 height 36
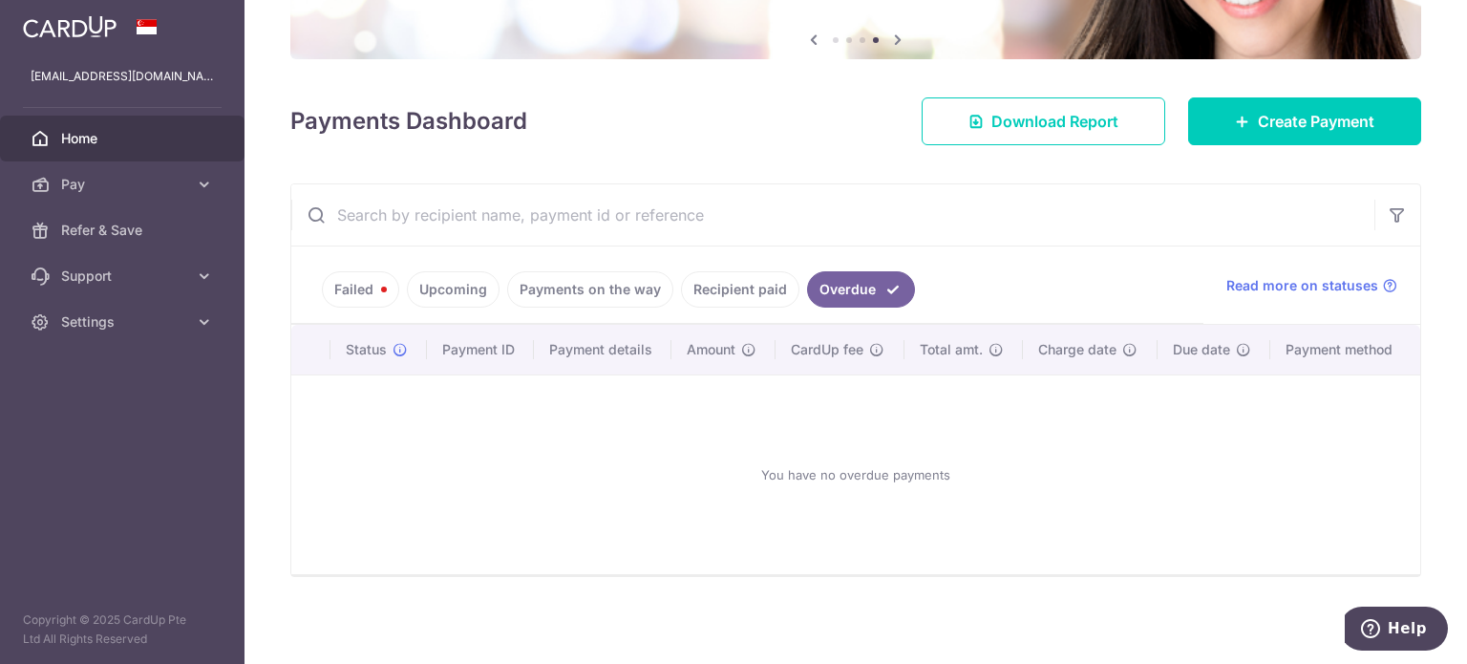
click at [486, 282] on link "Upcoming" at bounding box center [453, 289] width 93 height 36
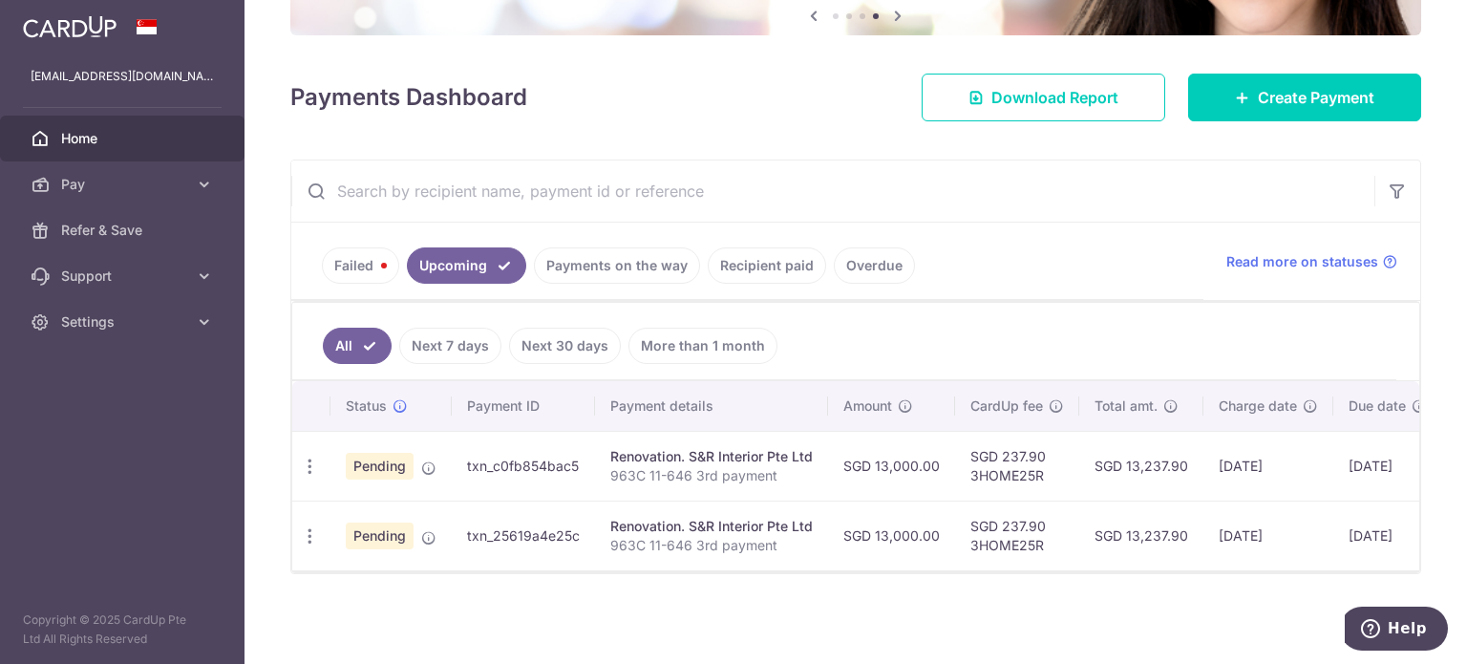
scroll to position [215, 0]
click at [370, 257] on link "Failed" at bounding box center [360, 265] width 77 height 36
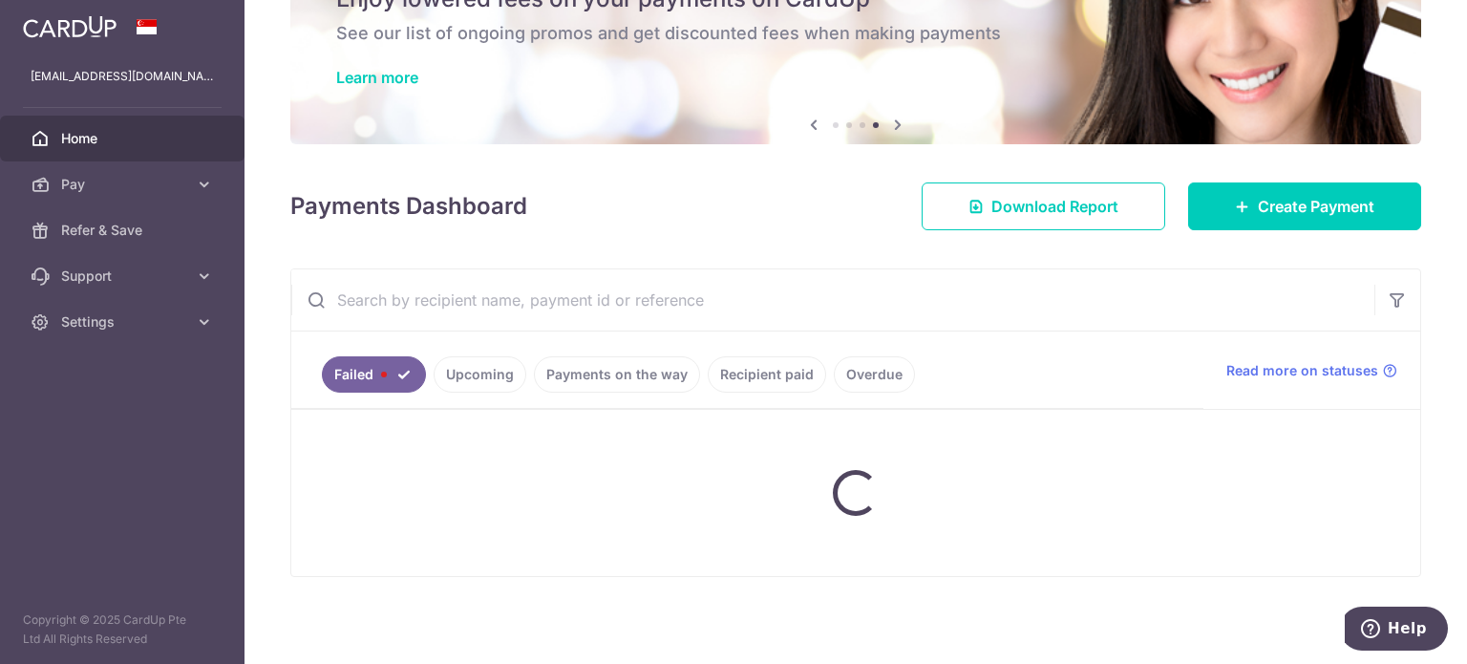
scroll to position [65, 0]
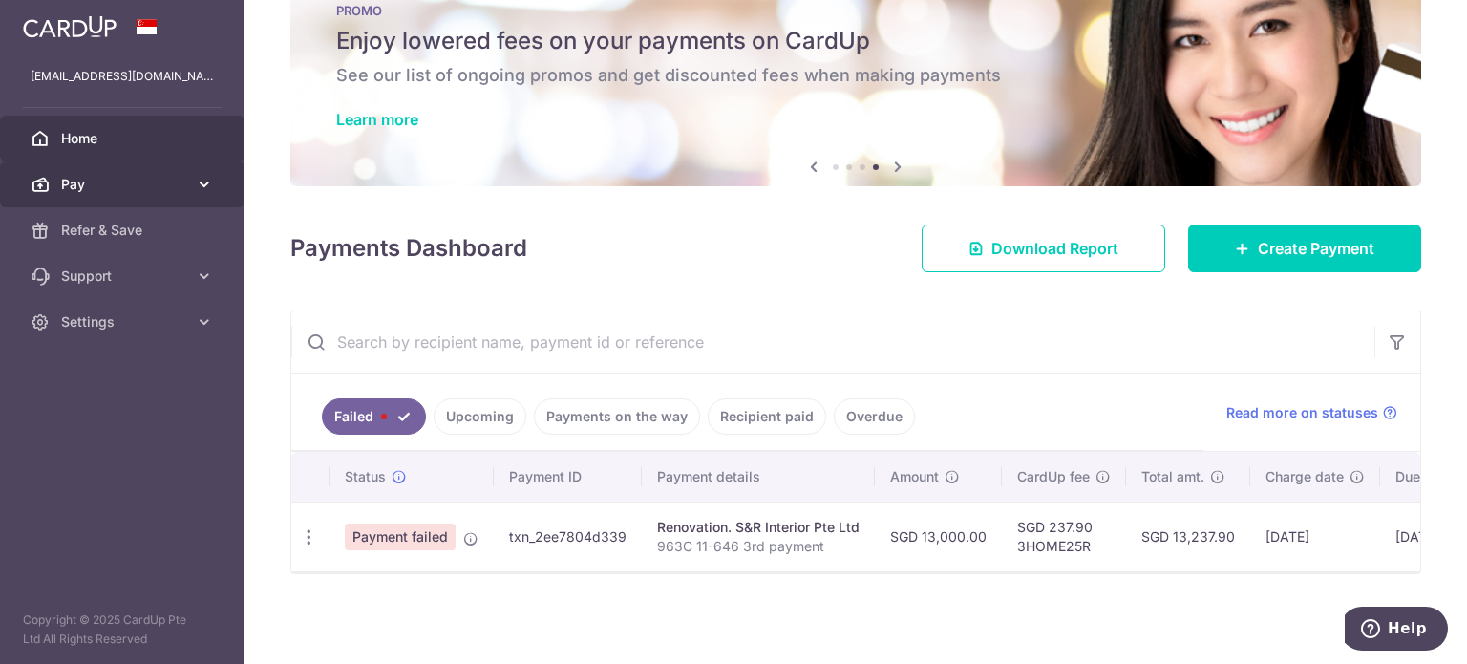
click at [205, 179] on icon at bounding box center [204, 184] width 19 height 19
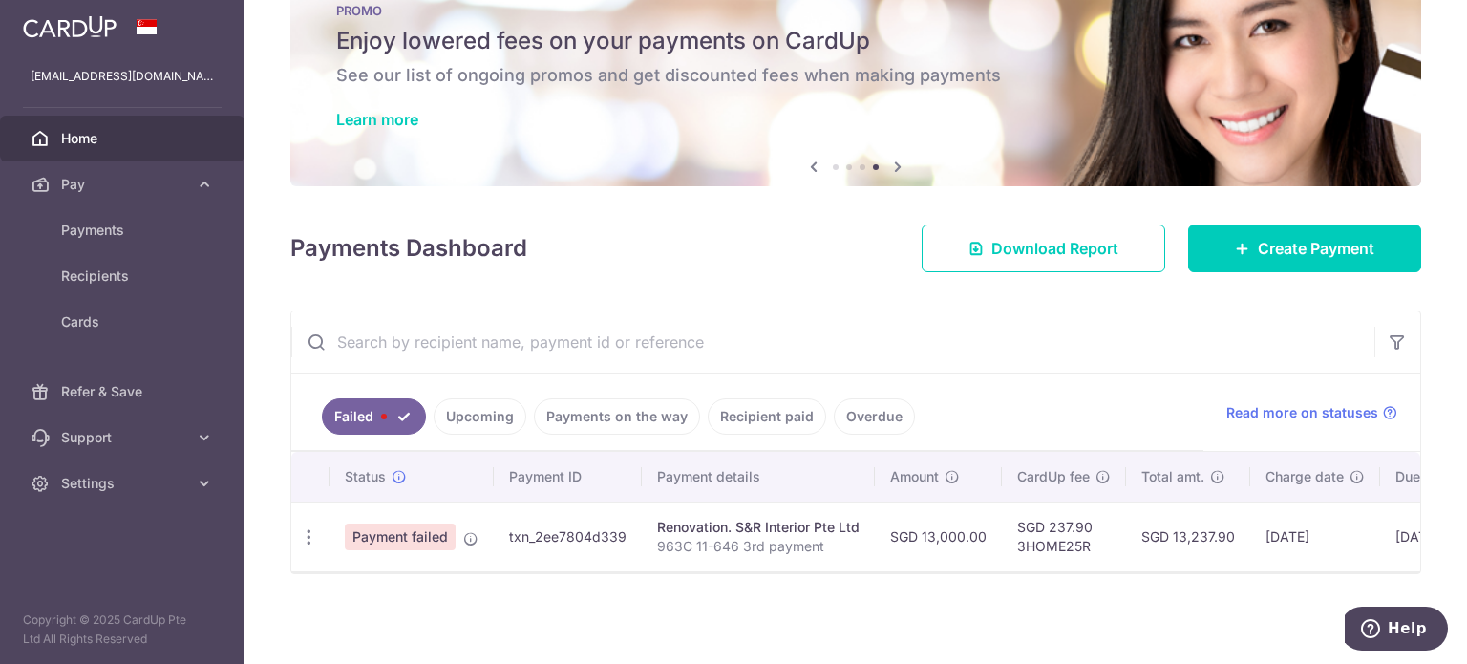
click at [658, 311] on input "text" at bounding box center [832, 341] width 1083 height 61
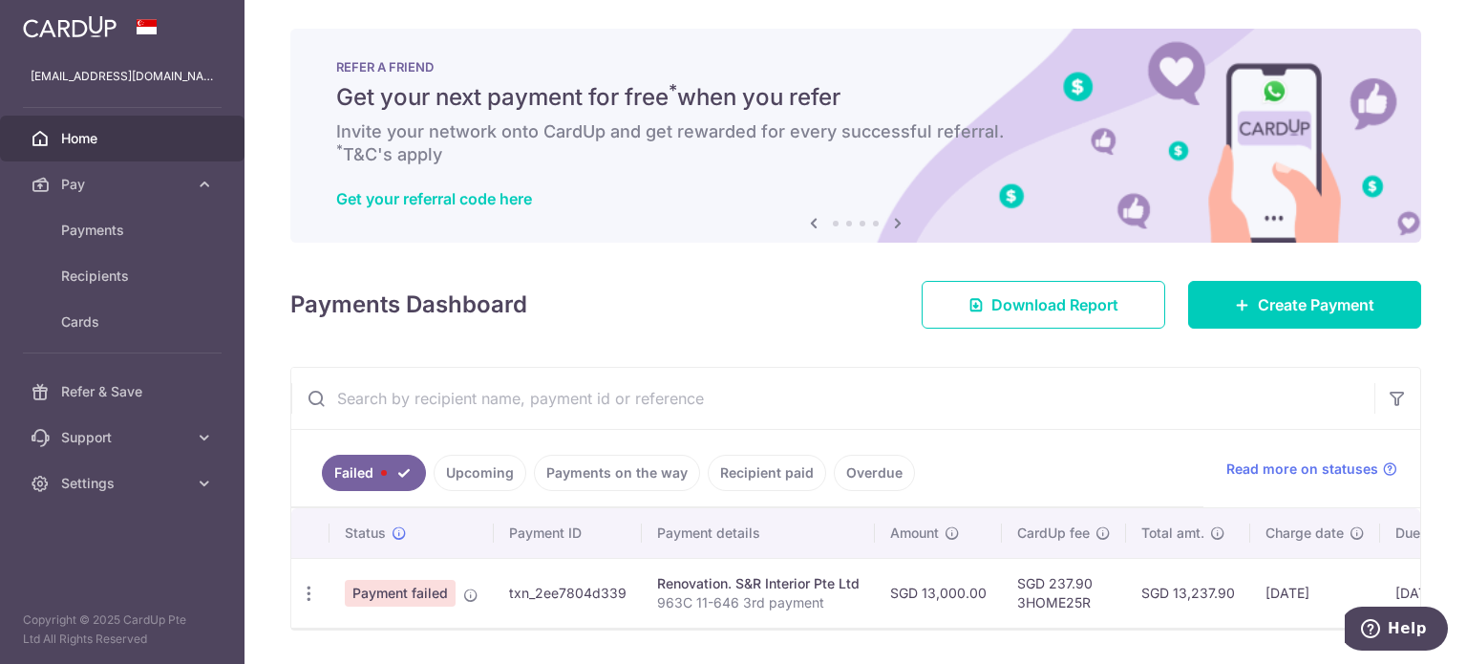
scroll to position [0, 0]
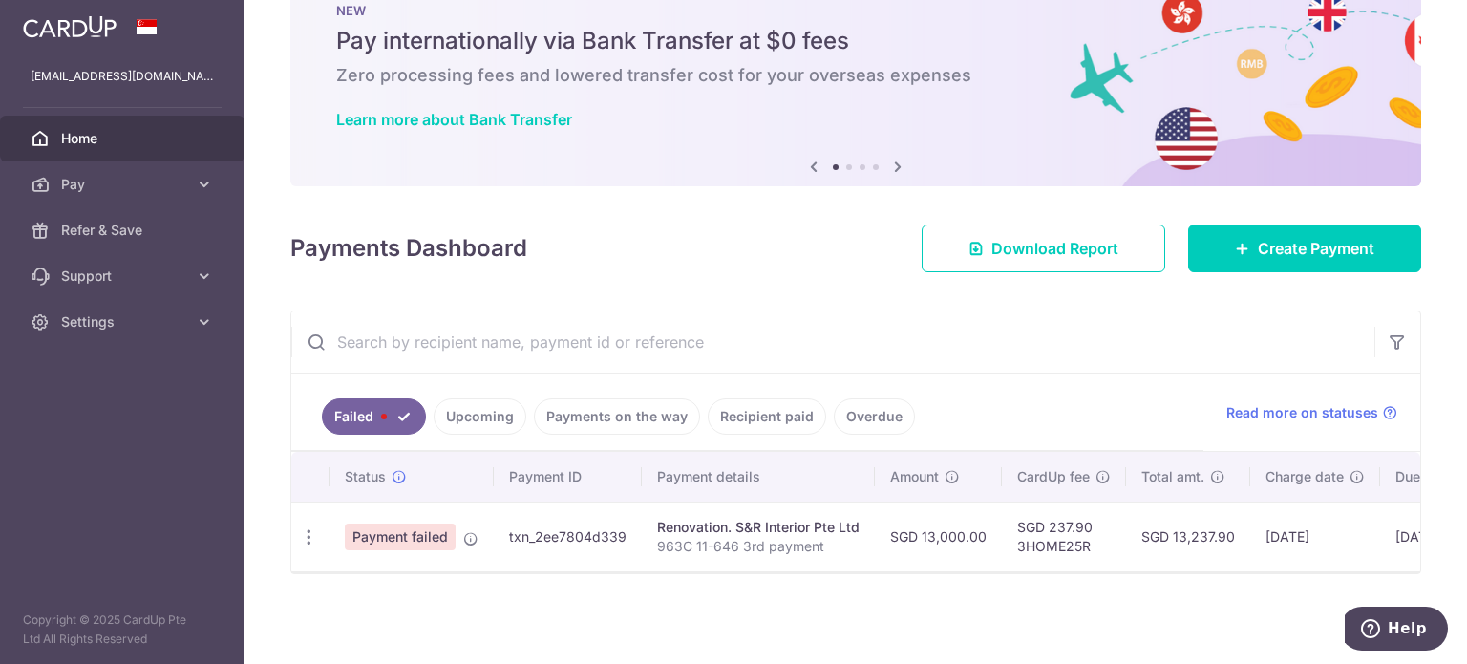
scroll to position [0, 210]
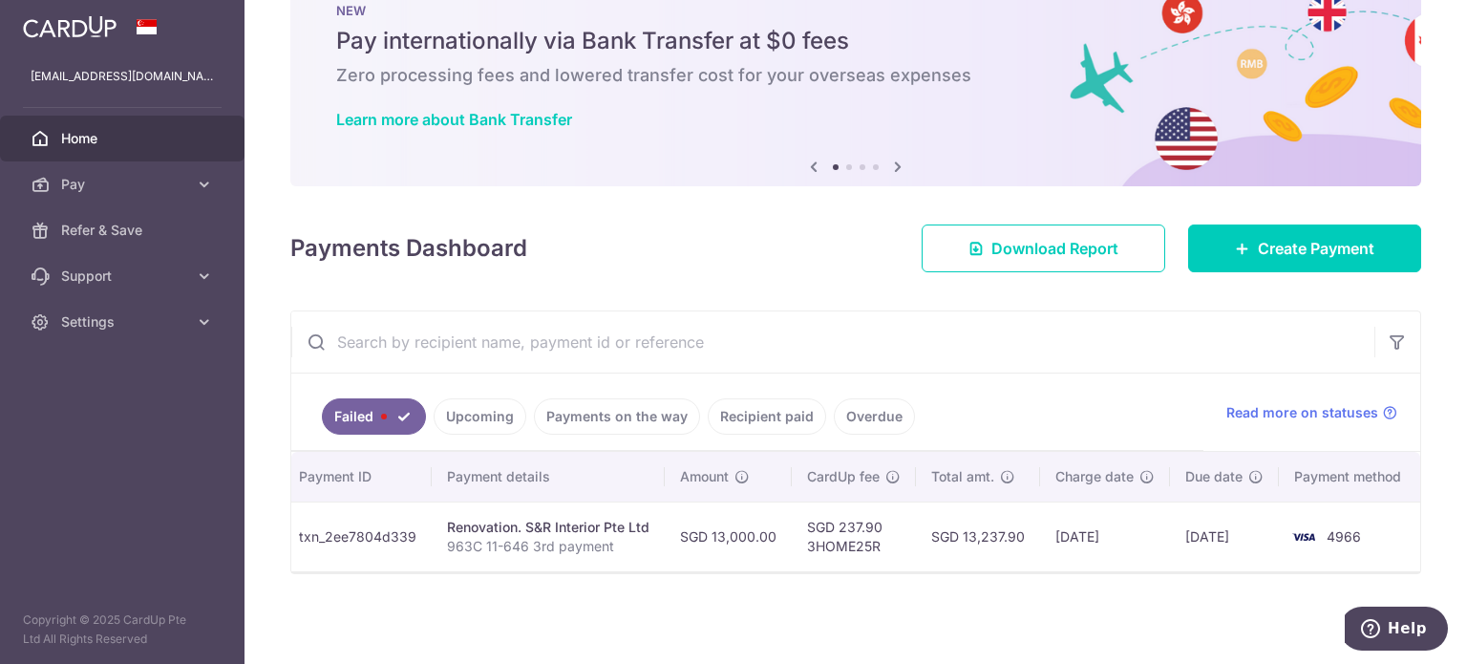
click at [940, 522] on td "SGD 13,237.90" at bounding box center [978, 536] width 124 height 70
click at [1003, 528] on td "SGD 13,237.90" at bounding box center [978, 536] width 124 height 70
drag, startPoint x: 957, startPoint y: 524, endPoint x: 1014, endPoint y: 523, distance: 57.3
click at [1014, 523] on td "SGD 13,237.90" at bounding box center [978, 536] width 124 height 70
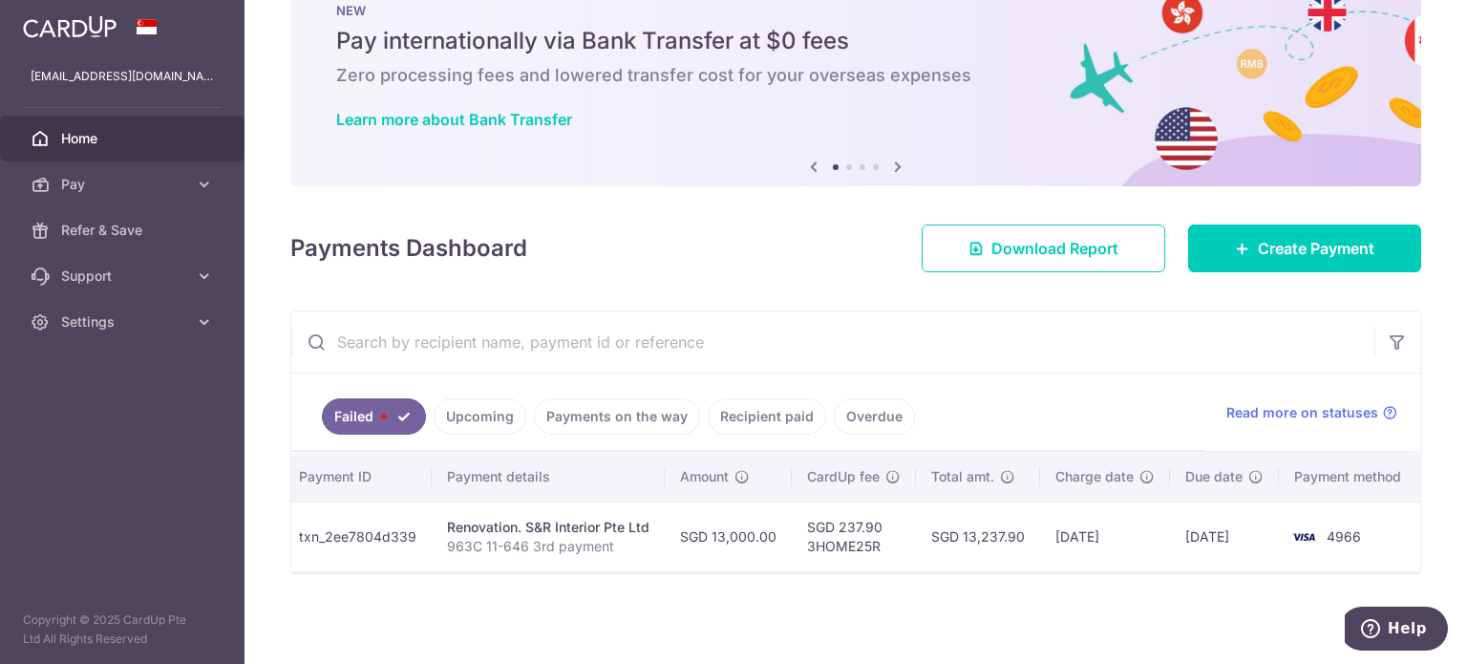
copy td "13,237.90"
click at [862, 625] on div "× Pause Schedule Pause all future payments in this series Pause just this one p…" at bounding box center [856, 332] width 1223 height 664
